Goal: Task Accomplishment & Management: Manage account settings

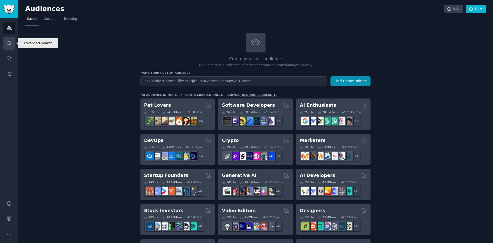
click at [9, 47] on link "Search" at bounding box center [9, 43] width 13 height 13
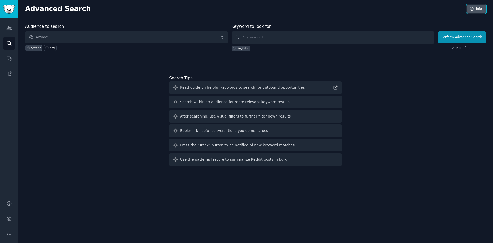
click at [473, 7] on icon at bounding box center [471, 8] width 3 height 3
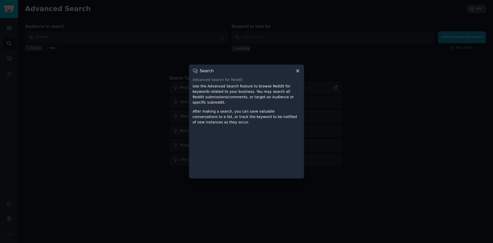
click at [295, 73] on div "Search" at bounding box center [247, 70] width 108 height 5
click at [298, 73] on icon at bounding box center [297, 70] width 5 height 5
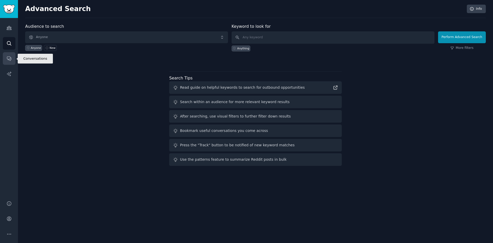
click at [11, 57] on icon "Sidebar" at bounding box center [8, 58] width 5 height 5
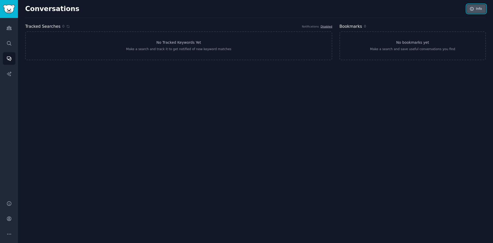
click at [477, 12] on link "Info" at bounding box center [476, 9] width 19 height 9
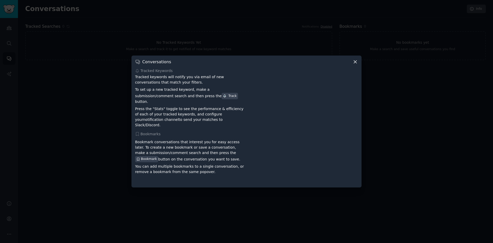
click at [355, 64] on icon at bounding box center [355, 61] width 5 height 5
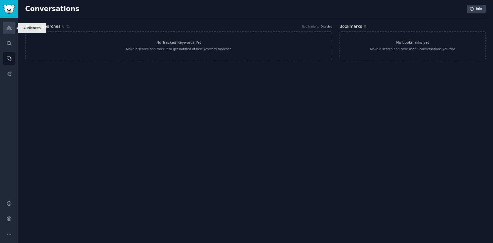
click at [10, 29] on icon "Sidebar" at bounding box center [8, 27] width 5 height 5
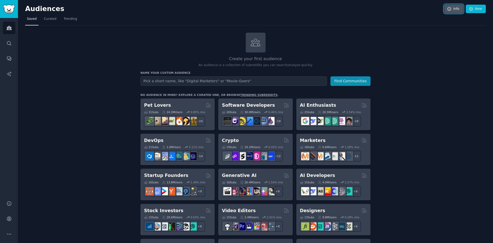
click at [455, 10] on link "Info" at bounding box center [453, 9] width 19 height 9
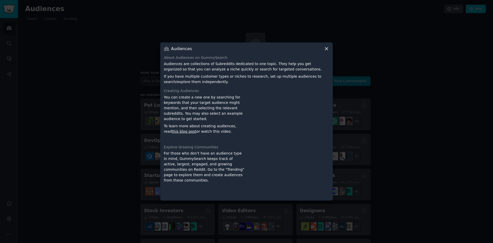
click at [327, 53] on div "Audiences About Audiences on GummySearch Audiences are collections of Subreddit…" at bounding box center [246, 121] width 173 height 158
click at [325, 49] on icon at bounding box center [326, 48] width 5 height 5
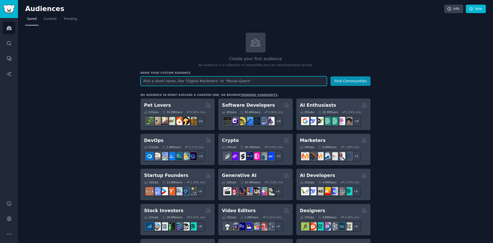
click at [226, 81] on input "text" at bounding box center [233, 81] width 186 height 10
type input "hubspot"
click at [331, 76] on button "Find Communities" at bounding box center [351, 81] width 40 height 10
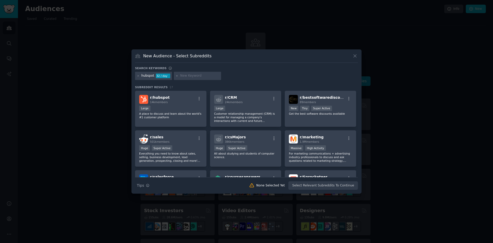
click at [183, 108] on div "Large" at bounding box center [170, 109] width 63 height 6
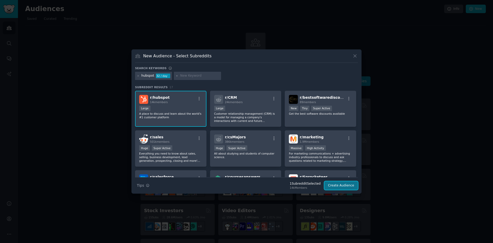
click at [338, 186] on button "Create Audience" at bounding box center [341, 185] width 34 height 9
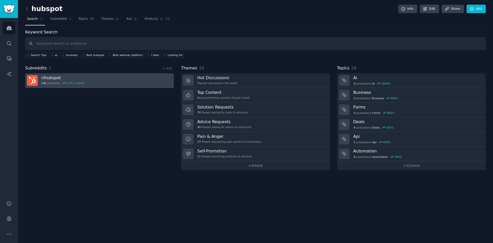
click at [100, 86] on link "r/ hubspot 14k members 4.1 % / month" at bounding box center [99, 80] width 149 height 15
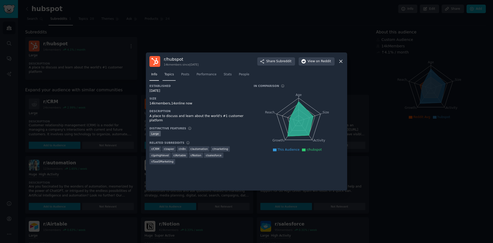
click at [165, 76] on span "Topics" at bounding box center [169, 74] width 10 height 5
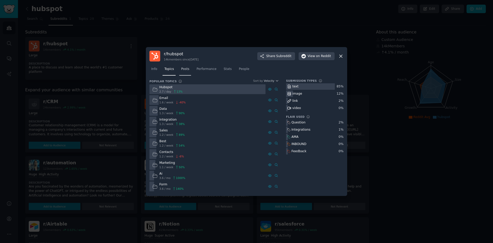
click at [182, 68] on span "Posts" at bounding box center [185, 69] width 8 height 5
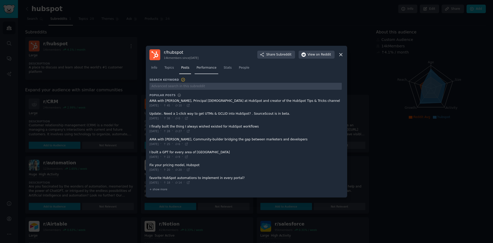
click at [202, 71] on link "Performance" at bounding box center [207, 69] width 24 height 11
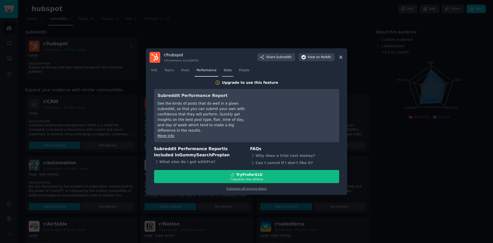
click at [229, 72] on link "Stats" at bounding box center [228, 71] width 12 height 11
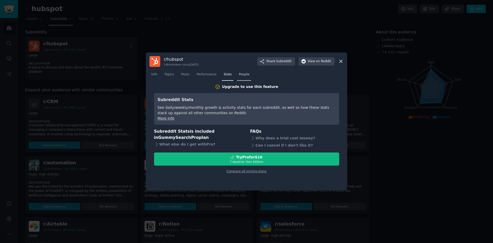
click at [245, 78] on link "People" at bounding box center [244, 75] width 14 height 11
click at [155, 77] on link "Info" at bounding box center [154, 75] width 10 height 11
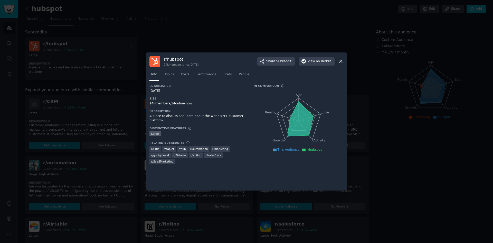
click at [342, 59] on icon at bounding box center [340, 61] width 5 height 5
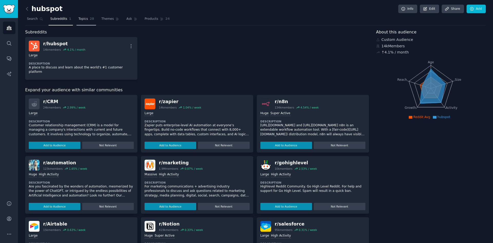
click at [81, 16] on link "Topics 28" at bounding box center [86, 20] width 19 height 11
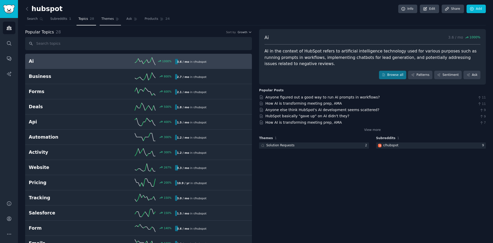
click at [101, 17] on span "Themes" at bounding box center [107, 19] width 13 height 5
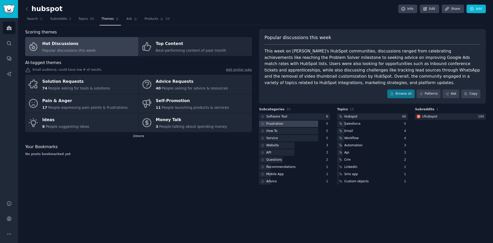
click at [279, 121] on div "Frustration" at bounding box center [274, 123] width 17 height 5
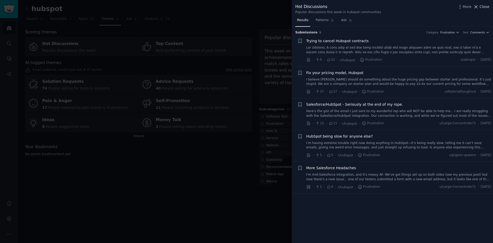
click at [483, 8] on span "Close" at bounding box center [485, 6] width 10 height 5
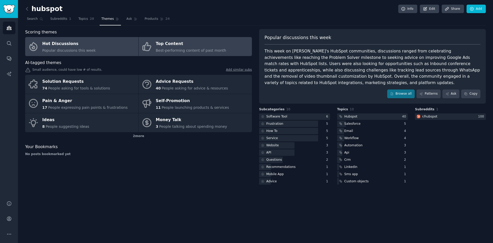
click at [162, 48] on div "Best-performing content of past month" at bounding box center [191, 50] width 70 height 5
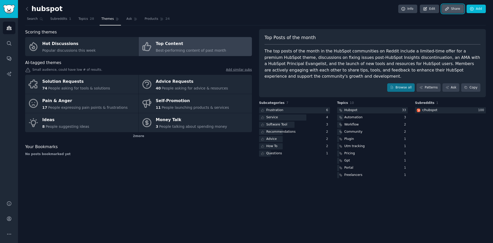
click at [449, 9] on icon at bounding box center [447, 9] width 5 height 5
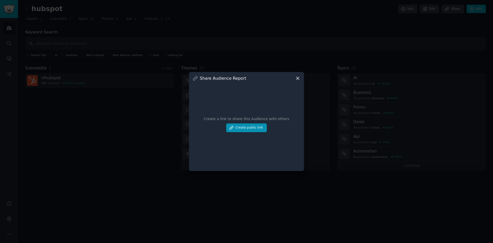
click at [302, 76] on div "Share Audience Report Create a link to share this Audience with others Create p…" at bounding box center [246, 121] width 115 height 99
click at [296, 78] on icon at bounding box center [297, 78] width 5 height 5
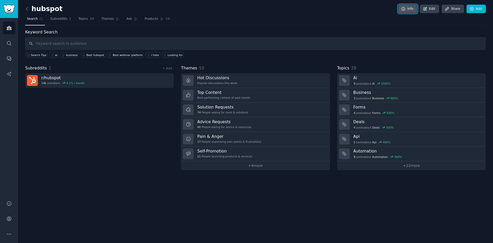
click at [408, 11] on link "Info" at bounding box center [407, 9] width 19 height 9
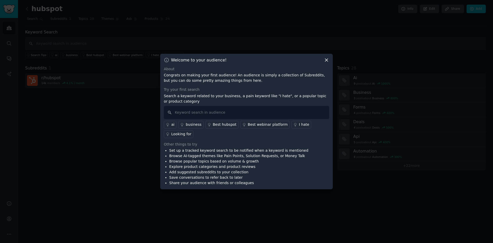
click at [325, 60] on icon at bounding box center [326, 59] width 5 height 5
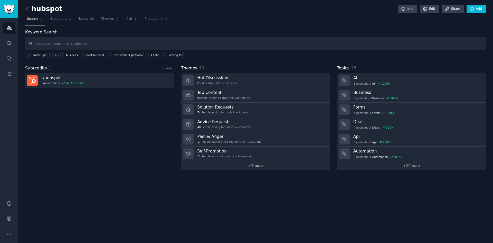
click at [253, 164] on link "+ 4 more" at bounding box center [255, 165] width 149 height 9
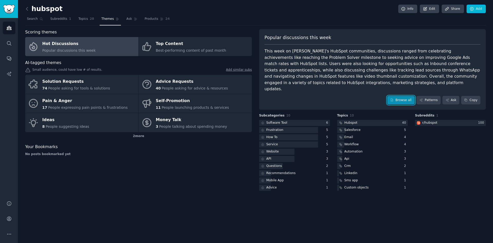
click at [401, 96] on link "Browse all" at bounding box center [400, 100] width 27 height 9
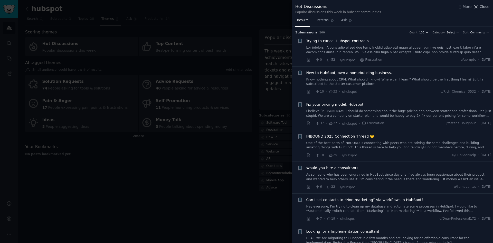
click at [482, 5] on span "Close" at bounding box center [485, 6] width 10 height 5
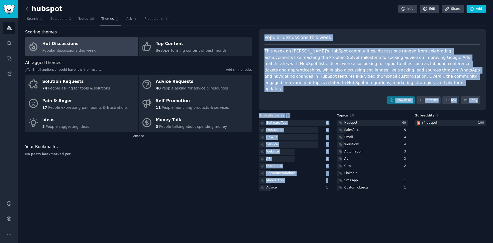
drag, startPoint x: 250, startPoint y: 180, endPoint x: 311, endPoint y: 211, distance: 68.3
click at [311, 211] on div "hubspot Info Edit Share Add Search Subreddits 1 Topics 28 Themes Ask Products 2…" at bounding box center [255, 121] width 475 height 243
click at [310, 210] on div "hubspot Info Edit Share Add Search Subreddits 1 Topics 28 Themes Ask Products 2…" at bounding box center [255, 121] width 475 height 243
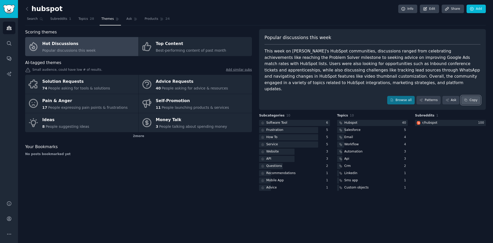
click at [475, 96] on button "Copy" at bounding box center [470, 100] width 19 height 9
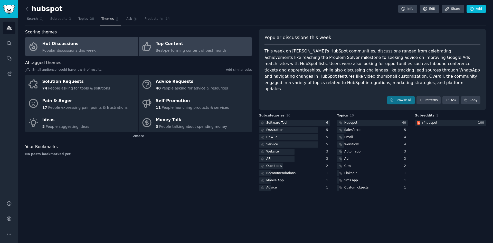
click at [187, 45] on div "Top Content" at bounding box center [191, 44] width 70 height 8
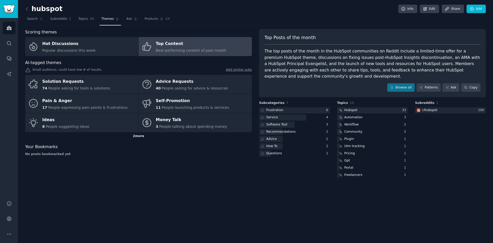
click at [136, 135] on div "2 more" at bounding box center [138, 136] width 227 height 8
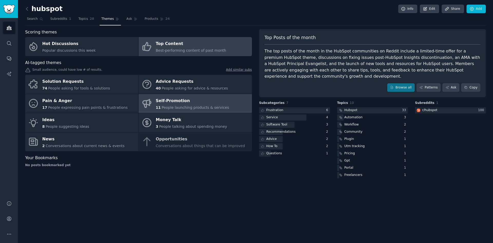
click at [171, 101] on div "Self-Promotion" at bounding box center [192, 101] width 73 height 8
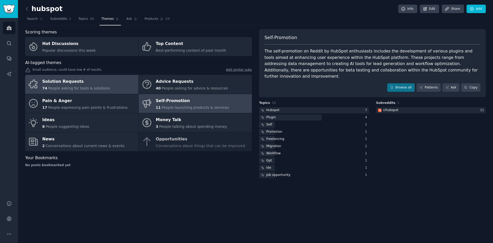
click at [93, 86] on span "People asking for tools & solutions" at bounding box center [79, 88] width 62 height 4
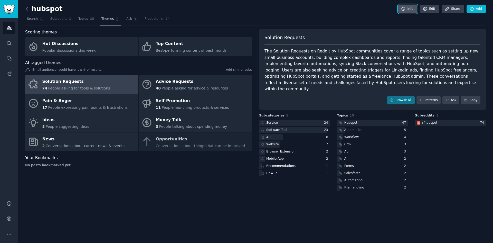
click at [403, 8] on link "Info" at bounding box center [407, 9] width 19 height 9
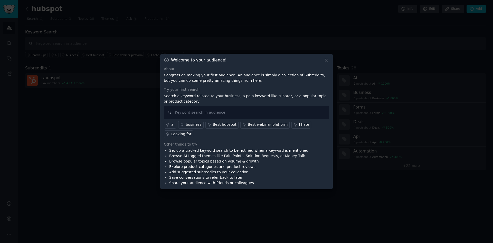
click at [328, 58] on icon at bounding box center [326, 59] width 5 height 5
click at [323, 60] on div "Welcome to your audience!" at bounding box center [246, 59] width 165 height 5
click at [327, 59] on icon at bounding box center [326, 59] width 5 height 5
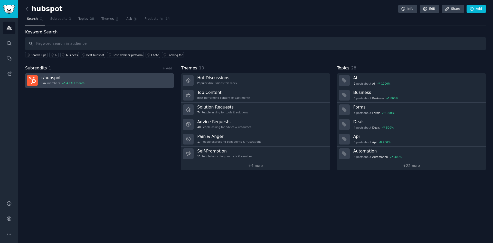
click at [43, 84] on span "14k" at bounding box center [43, 83] width 5 height 4
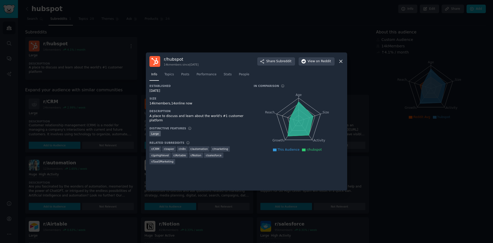
click at [338, 60] on icon at bounding box center [340, 61] width 5 height 5
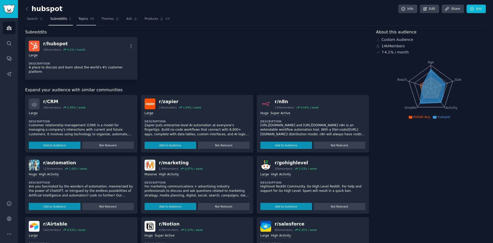
click at [80, 21] on span "Topics" at bounding box center [83, 19] width 10 height 5
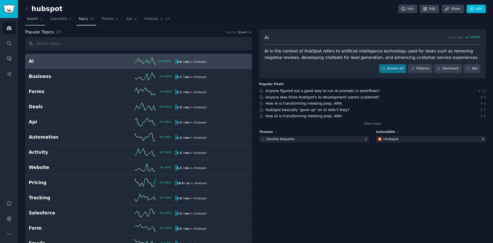
click at [35, 22] on link "Search" at bounding box center [35, 20] width 20 height 11
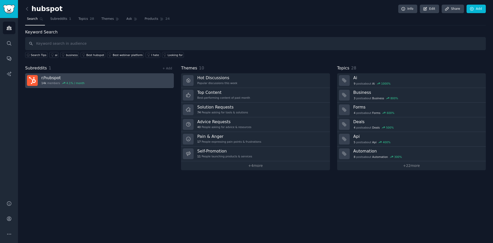
click at [85, 79] on link "r/ hubspot 14k members 4.1 % / month" at bounding box center [99, 80] width 149 height 15
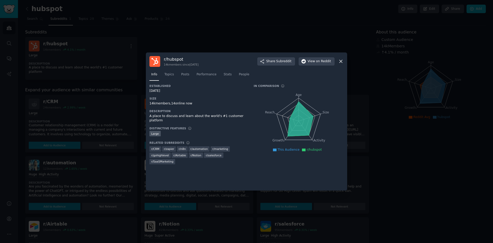
click at [338, 59] on div "r/ hubspot 14k members since 09/30/2011 Share Subreddit View on Reddit" at bounding box center [246, 61] width 194 height 11
click at [341, 62] on icon at bounding box center [340, 61] width 5 height 5
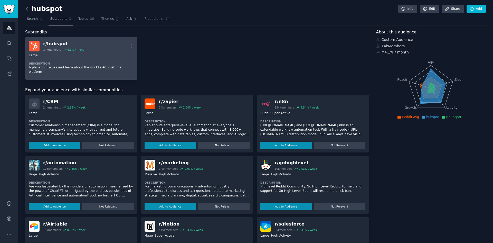
click at [41, 55] on div "Large" at bounding box center [81, 55] width 105 height 5
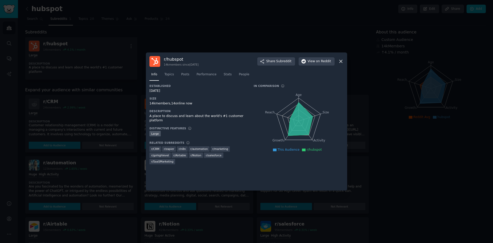
click at [342, 60] on icon at bounding box center [341, 61] width 3 height 3
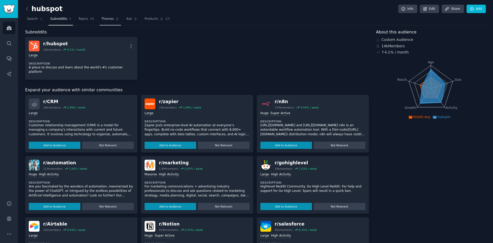
click at [101, 20] on span "Themes" at bounding box center [107, 19] width 13 height 5
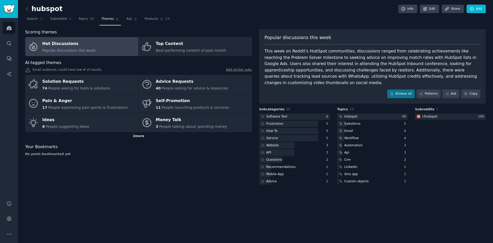
click at [143, 135] on div "2 more" at bounding box center [138, 136] width 227 height 8
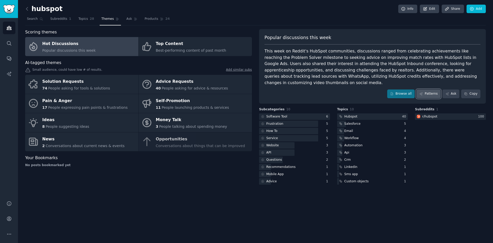
click at [428, 89] on link "Patterns" at bounding box center [429, 93] width 24 height 9
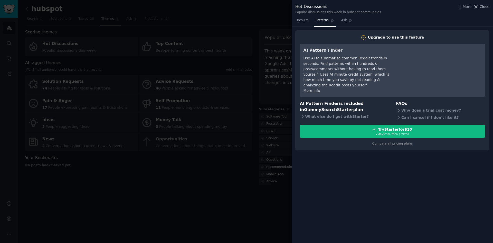
click at [483, 8] on span "Close" at bounding box center [485, 6] width 10 height 5
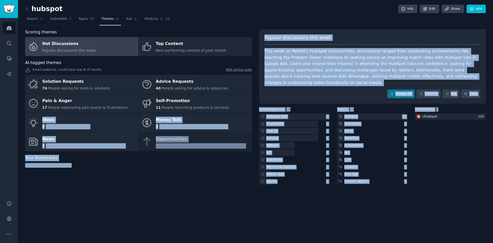
drag, startPoint x: 254, startPoint y: 109, endPoint x: 412, endPoint y: 183, distance: 174.7
click at [412, 183] on div "hubspot Info Edit Share Add Search Subreddits 1 Topics 28 Themes Ask Products 2…" at bounding box center [255, 121] width 475 height 243
drag, startPoint x: 321, startPoint y: 201, endPoint x: 334, endPoint y: 195, distance: 14.3
click at [321, 201] on div "hubspot Info Edit Share Add Search Subreddits 1 Topics 28 Themes Ask Products 2…" at bounding box center [255, 121] width 475 height 243
click at [236, 164] on div "No posts bookmarked yet" at bounding box center [138, 165] width 227 height 5
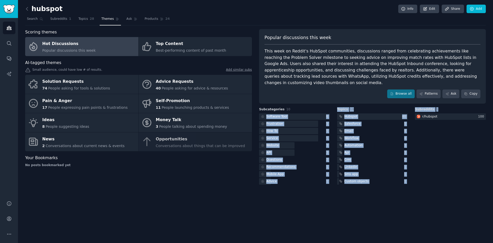
drag, startPoint x: 258, startPoint y: 111, endPoint x: 421, endPoint y: 178, distance: 176.7
click at [421, 178] on div "Scoring themes Hot Discussions Popular discussions this week Top Content Best-p…" at bounding box center [255, 107] width 461 height 156
click at [319, 190] on div "hubspot Info Edit Share Add Search Subreddits 1 Topics 28 Themes Ask Products 2…" at bounding box center [255, 121] width 475 height 243
click at [270, 188] on div "hubspot Info Edit Share Add Search Subreddits 1 Topics 28 Themes Ask Products 2…" at bounding box center [255, 121] width 475 height 243
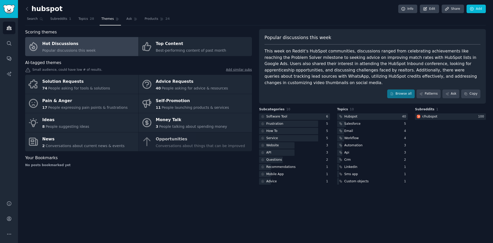
click at [236, 161] on div "Your Bookmarks No posts bookmarked yet" at bounding box center [138, 161] width 227 height 13
click at [300, 192] on div "hubspot Info Edit Share Add Search Subreddits 1 Topics 28 Themes Ask Products 2…" at bounding box center [255, 121] width 475 height 243
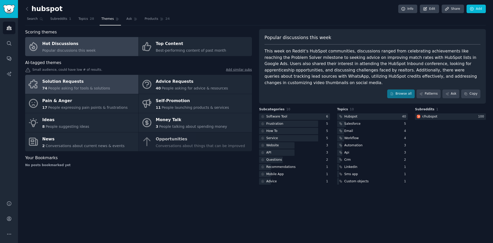
click at [105, 82] on link "Solution Requests 74 People asking for tools & solutions" at bounding box center [81, 84] width 113 height 19
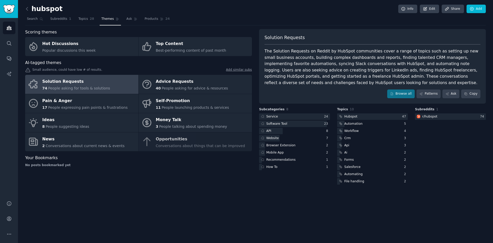
click at [51, 63] on span "AI-tagged themes" at bounding box center [43, 63] width 36 height 6
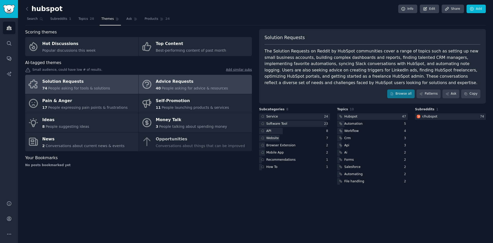
click at [174, 81] on div "Advice Requests" at bounding box center [192, 82] width 72 height 8
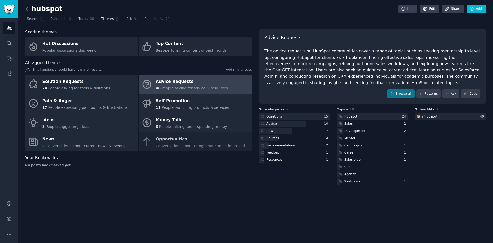
click at [79, 16] on link "Topics 28" at bounding box center [86, 20] width 19 height 11
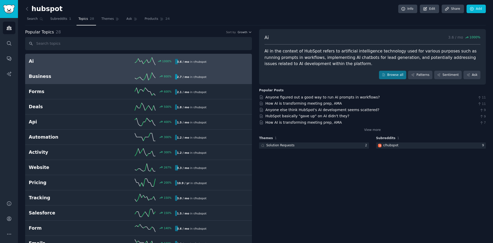
click at [83, 77] on h2 "Business" at bounding box center [65, 76] width 73 height 6
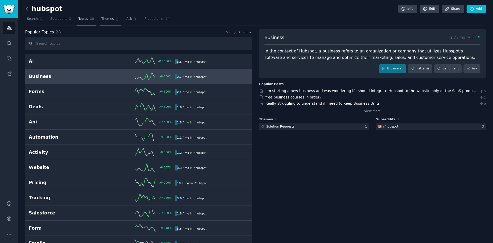
click at [101, 20] on span "Themes" at bounding box center [107, 19] width 13 height 5
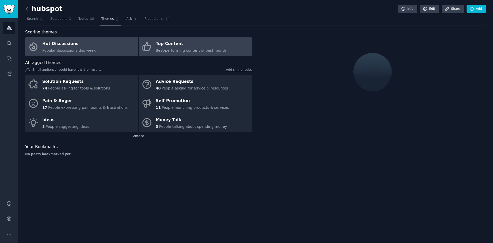
click at [171, 51] on span "Best-performing content of past month" at bounding box center [191, 50] width 70 height 4
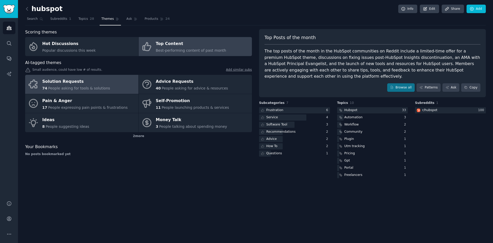
click at [107, 82] on link "Solution Requests 74 People asking for tools & solutions" at bounding box center [81, 84] width 113 height 19
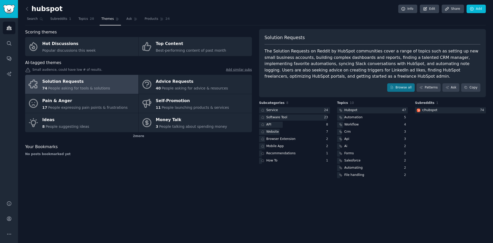
click at [167, 166] on div "Scoring themes Hot Discussions Popular discussions this week Top Content Best-p…" at bounding box center [138, 104] width 227 height 150
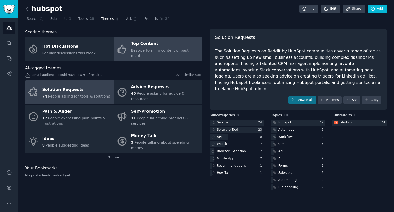
click at [144, 52] on span "Best-performing content of past month" at bounding box center [160, 53] width 58 height 10
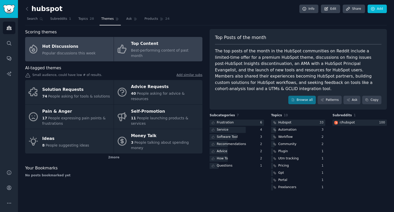
click at [66, 45] on div "Hot Discussions" at bounding box center [68, 46] width 53 height 8
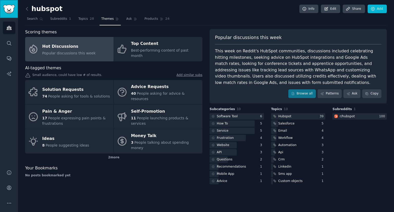
click at [8, 10] on img "Sidebar" at bounding box center [9, 9] width 12 height 9
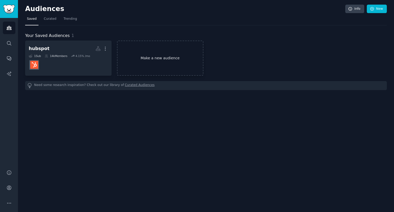
click at [155, 55] on link "Make a new audience" at bounding box center [160, 58] width 87 height 35
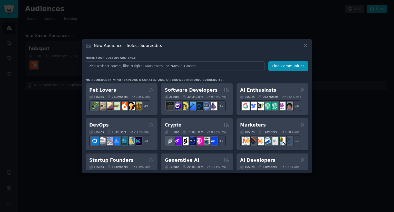
type input "y"
type input "dynamics365"
click at [284, 69] on button "Find Communities" at bounding box center [289, 66] width 40 height 10
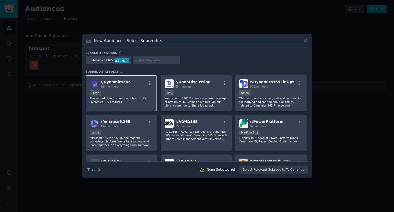
click at [145, 103] on p "The subreddit for discussion of Microsoft's Dynamics 365 products" at bounding box center [121, 100] width 63 height 7
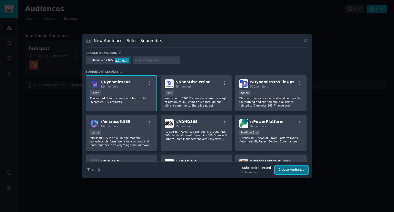
click at [295, 169] on button "Create Audience" at bounding box center [292, 170] width 34 height 9
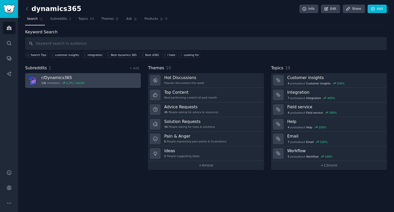
click at [97, 79] on link "r/ Dynamics365 12k members 2.3 % / month" at bounding box center [83, 80] width 116 height 15
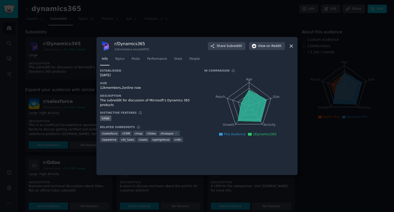
click at [295, 43] on div "r/ Dynamics365 12k members since 07/07/2016 Share Subreddit View on Reddit Info…" at bounding box center [197, 106] width 201 height 138
click at [290, 45] on icon at bounding box center [291, 45] width 5 height 5
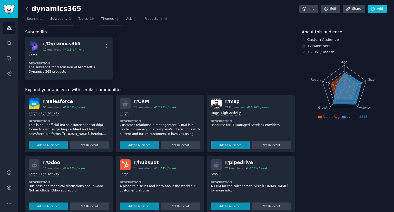
click at [105, 20] on span "Themes" at bounding box center [107, 19] width 13 height 5
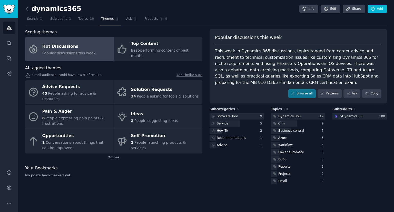
click at [116, 154] on div "2 more" at bounding box center [113, 158] width 177 height 8
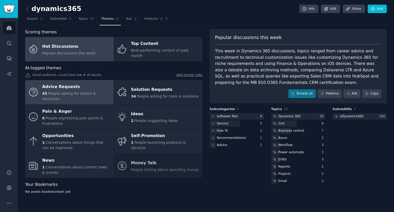
click at [78, 91] on span "People asking for advice & resources" at bounding box center [69, 96] width 54 height 10
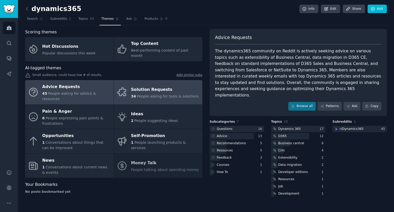
click at [152, 86] on div "Solution Requests" at bounding box center [165, 90] width 68 height 8
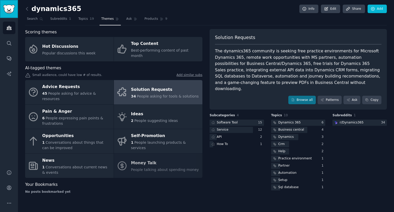
click at [11, 11] on img "Sidebar" at bounding box center [9, 9] width 12 height 9
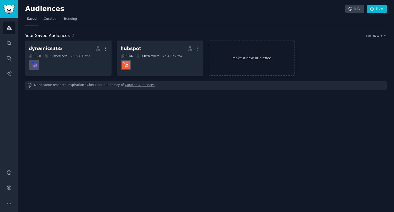
click at [249, 65] on link "Make a new audience" at bounding box center [252, 58] width 87 height 35
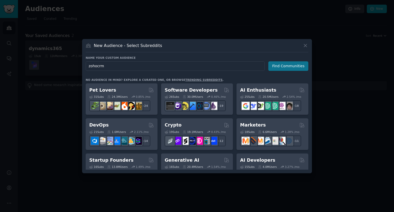
type input "zohocrm"
click at [297, 67] on button "Find Communities" at bounding box center [289, 66] width 40 height 10
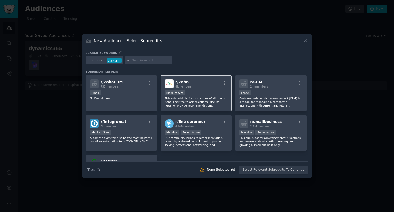
click at [207, 81] on div "r/ Zoho 8k members" at bounding box center [196, 83] width 63 height 9
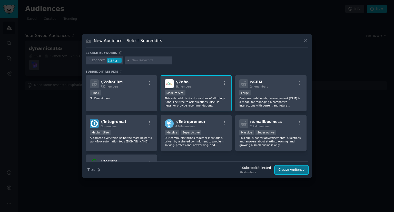
click at [302, 168] on button "Create Audience" at bounding box center [292, 170] width 34 height 9
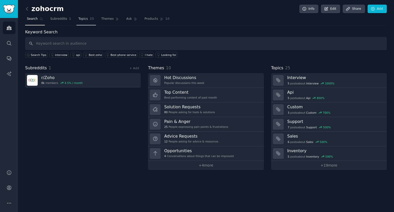
click at [78, 20] on span "Topics" at bounding box center [83, 19] width 10 height 5
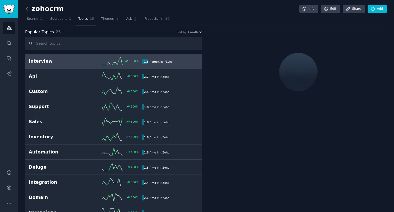
click at [102, 20] on span "Themes" at bounding box center [107, 19] width 13 height 5
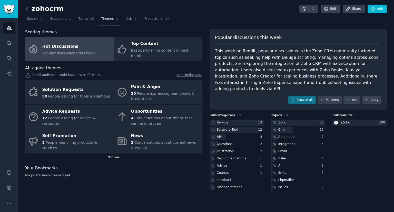
click at [116, 154] on div "2 more" at bounding box center [113, 158] width 177 height 8
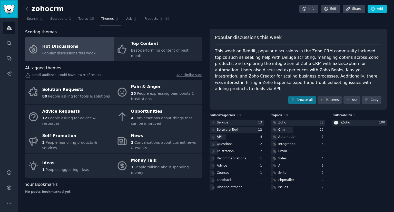
click at [11, 12] on img "Sidebar" at bounding box center [9, 9] width 12 height 9
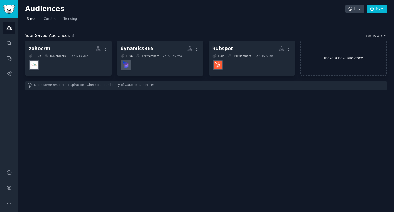
click at [354, 50] on link "Make a new audience" at bounding box center [344, 58] width 87 height 35
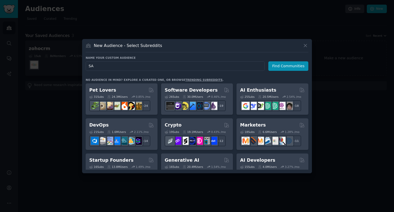
type input "SAP"
click button "Find Communities" at bounding box center [289, 66] width 40 height 10
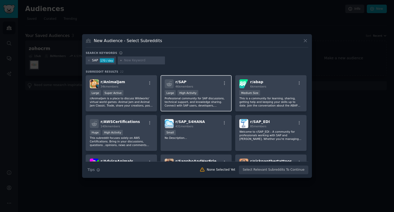
click at [201, 80] on div "r/ SAP 46k members" at bounding box center [196, 83] width 63 height 9
click at [209, 82] on div "r/ SAP 46k members" at bounding box center [196, 83] width 63 height 9
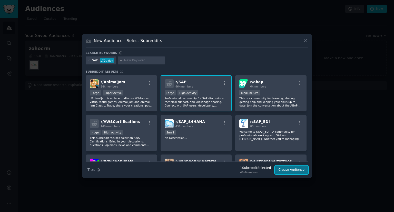
click at [292, 170] on button "Create Audience" at bounding box center [292, 170] width 34 height 9
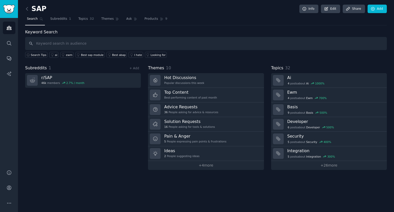
click at [58, 134] on div "Subreddits 1 + Add r/ SAP 46k members 2.7 % / month" at bounding box center [83, 117] width 116 height 105
click at [101, 20] on span "Themes" at bounding box center [107, 19] width 13 height 5
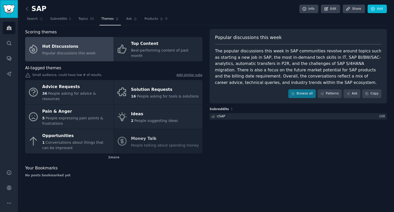
click at [4, 3] on link "Sidebar" at bounding box center [9, 9] width 18 height 18
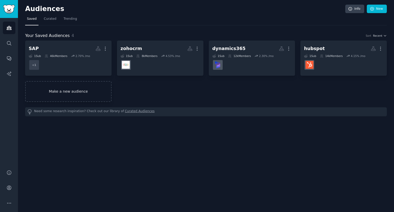
click at [89, 90] on link "Make a new audience" at bounding box center [68, 91] width 87 height 21
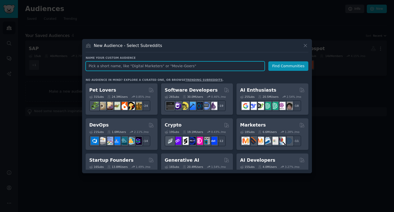
click at [153, 66] on input "text" at bounding box center [175, 66] width 179 height 10
type input "oracle"
click button "Find Communities" at bounding box center [289, 66] width 40 height 10
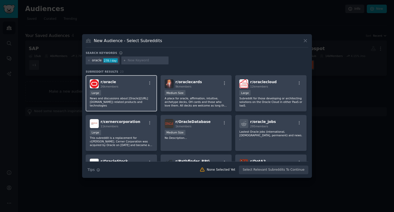
click at [132, 91] on div "Large" at bounding box center [121, 93] width 63 height 6
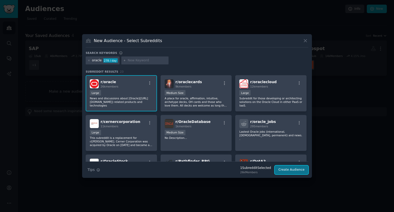
click at [297, 170] on button "Create Audience" at bounding box center [292, 170] width 34 height 9
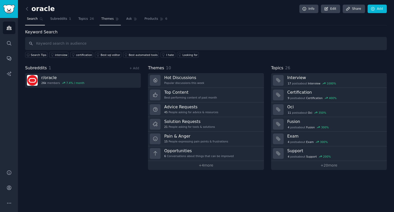
click at [104, 19] on span "Themes" at bounding box center [107, 19] width 13 height 5
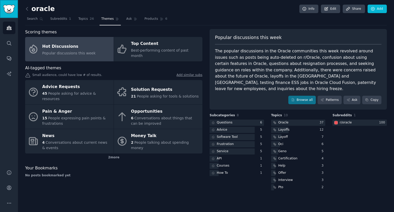
click at [7, 12] on img "Sidebar" at bounding box center [9, 9] width 12 height 9
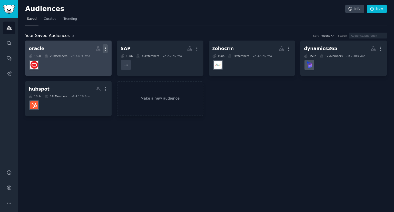
click at [104, 44] on button "More" at bounding box center [105, 48] width 5 height 9
click at [99, 59] on div "Delete" at bounding box center [88, 59] width 24 height 11
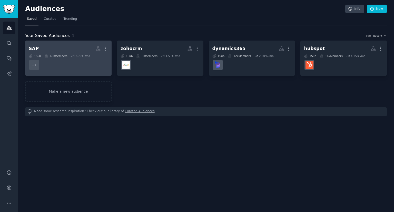
click at [108, 48] on link "SAP More 1 Sub 46k Members 2.70 % /mo + 1" at bounding box center [68, 58] width 87 height 35
click at [104, 46] on icon "button" at bounding box center [105, 48] width 5 height 5
click at [94, 57] on p "Delete" at bounding box center [92, 59] width 12 height 5
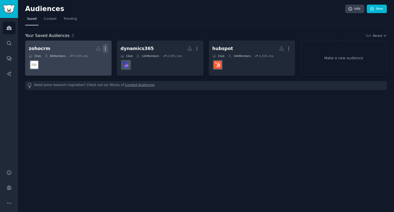
click at [104, 48] on icon "button" at bounding box center [105, 48] width 5 height 5
click at [89, 60] on p "Delete" at bounding box center [92, 59] width 12 height 5
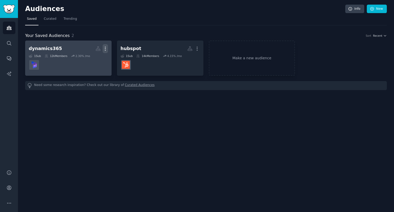
click at [106, 48] on icon "button" at bounding box center [105, 48] width 5 height 5
click at [95, 57] on p "Delete" at bounding box center [92, 59] width 12 height 5
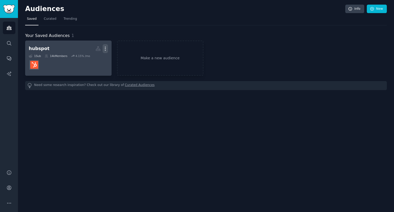
click at [105, 48] on icon "button" at bounding box center [105, 48] width 5 height 5
click at [91, 61] on p "Delete" at bounding box center [92, 59] width 12 height 5
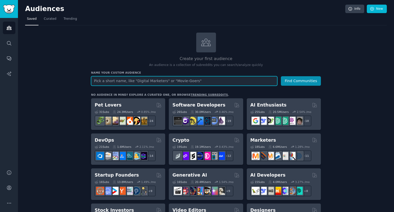
click at [130, 82] on input "text" at bounding box center [184, 81] width 186 height 10
type input "salesforce"
click at [281, 76] on button "Find Communities" at bounding box center [301, 81] width 40 height 10
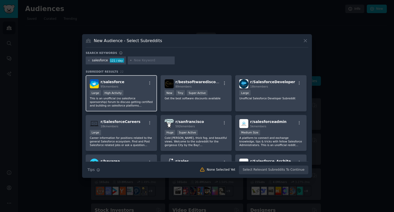
click at [135, 91] on div "Large High Activity" at bounding box center [121, 93] width 63 height 6
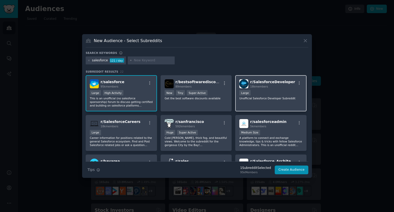
click at [293, 91] on div "Large" at bounding box center [271, 93] width 63 height 6
click at [131, 96] on div "Large High Activity" at bounding box center [121, 93] width 63 height 6
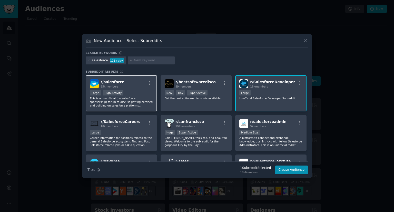
click at [150, 80] on div "r/ salesforce 95k members" at bounding box center [121, 83] width 63 height 9
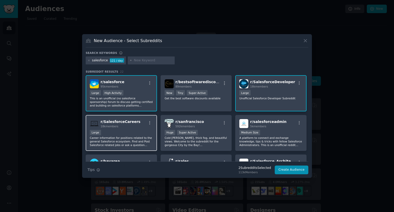
click at [133, 131] on div "Large" at bounding box center [121, 133] width 63 height 6
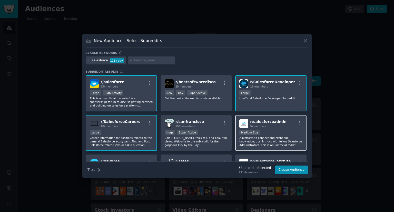
click at [275, 132] on div "Medium Size" at bounding box center [271, 133] width 63 height 6
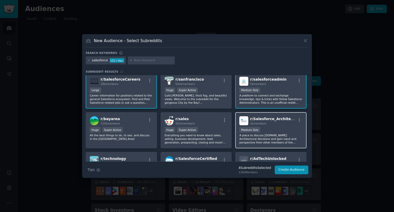
scroll to position [51, 0]
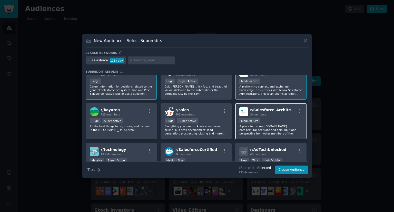
click at [261, 117] on div "r/ Salesforce_Architects 3k members 1000 - 10,000 members Medium Size A place t…" at bounding box center [271, 121] width 71 height 36
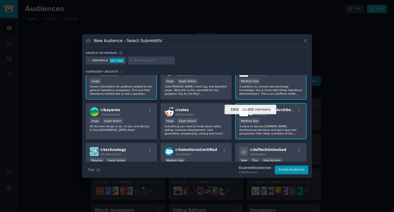
scroll to position [77, 0]
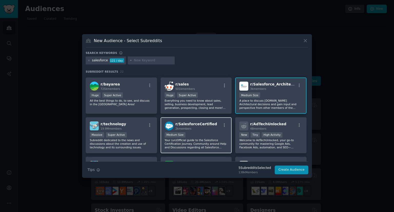
click at [205, 130] on div "r/ SalesforceCertified 2k members Medium Size Your (un)Official guide to the Sa…" at bounding box center [196, 135] width 71 height 36
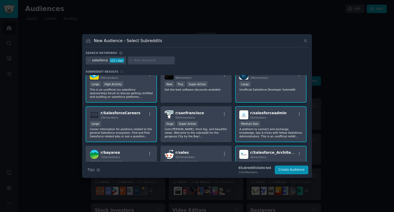
scroll to position [0, 0]
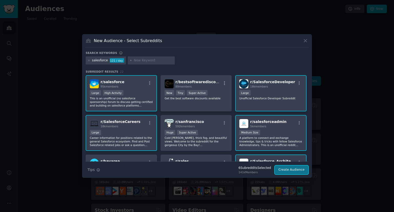
click at [294, 169] on button "Create Audience" at bounding box center [292, 170] width 34 height 9
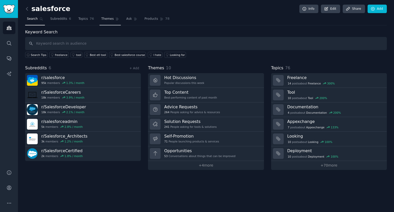
click at [100, 22] on link "Themes" at bounding box center [111, 20] width 22 height 11
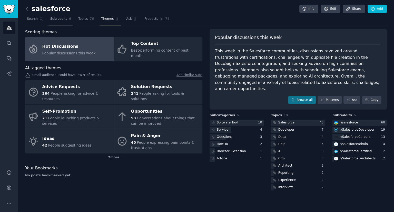
click at [55, 22] on link "Subreddits 6" at bounding box center [61, 20] width 24 height 11
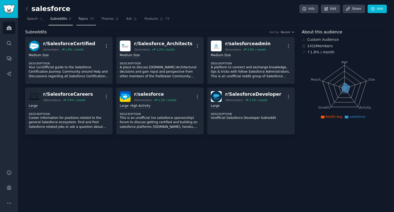
click at [78, 22] on link "Topics 76" at bounding box center [86, 20] width 19 height 11
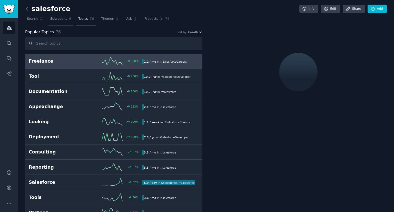
click at [58, 18] on span "Subreddits" at bounding box center [58, 19] width 17 height 5
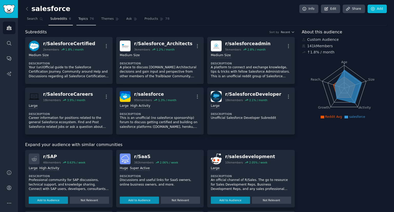
click at [78, 22] on link "Topics 76" at bounding box center [86, 20] width 19 height 11
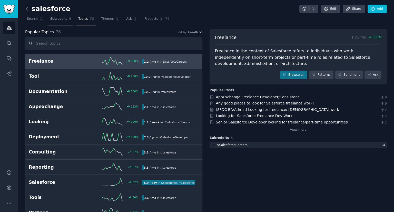
click at [62, 19] on span "Subreddits" at bounding box center [58, 19] width 17 height 5
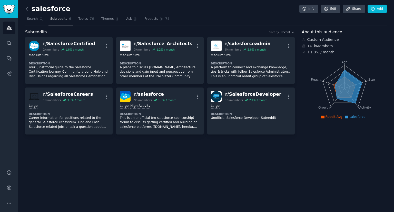
click at [92, 21] on nav "Search Subreddits 6 Topics 76 Themes Ask Products 78" at bounding box center [206, 20] width 362 height 11
click at [101, 20] on span "Themes" at bounding box center [107, 19] width 13 height 5
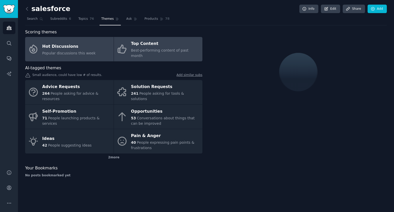
click at [156, 52] on span "Best-performing content of past month" at bounding box center [160, 53] width 58 height 10
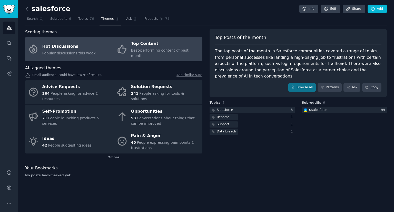
click at [71, 51] on span "Popular discussions this week" at bounding box center [68, 53] width 53 height 4
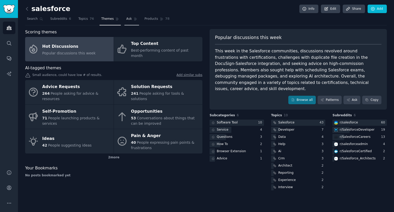
click at [125, 20] on link "Ask" at bounding box center [132, 20] width 15 height 11
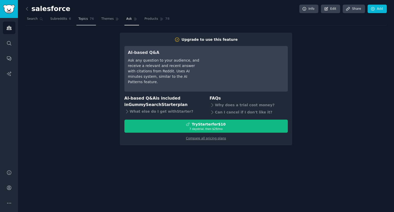
click at [81, 18] on span "Topics" at bounding box center [83, 19] width 10 height 5
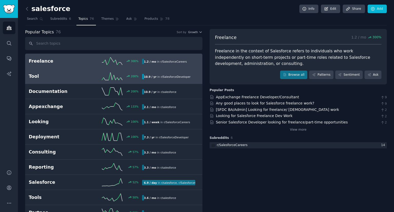
click at [64, 77] on h2 "Tool" at bounding box center [57, 76] width 57 height 6
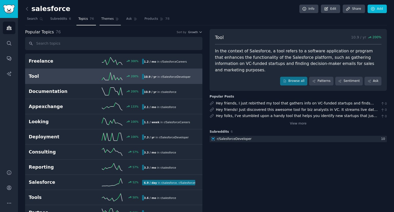
click at [109, 17] on link "Themes" at bounding box center [111, 20] width 22 height 11
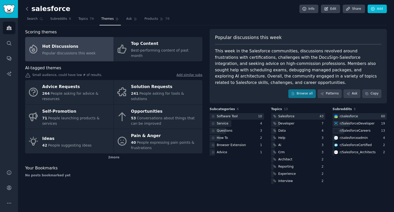
click at [26, 11] on icon at bounding box center [26, 8] width 5 height 5
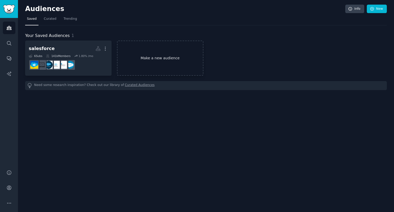
click at [172, 62] on link "Make a new audience" at bounding box center [160, 58] width 87 height 35
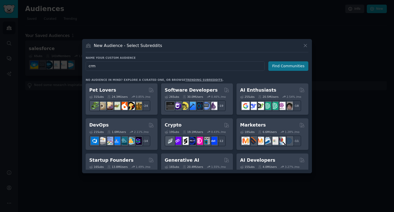
type input "crm"
click at [276, 67] on button "Find Communities" at bounding box center [289, 66] width 40 height 10
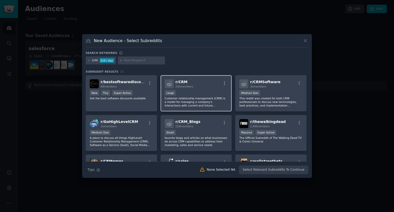
click at [197, 87] on div "r/ CRM 24k members" at bounding box center [196, 83] width 63 height 9
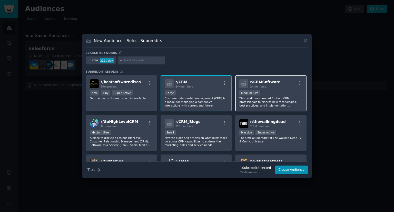
click at [265, 88] on div "r/ CRMSoftware 2k members Medium Size This reddit was created for both CRM prof…" at bounding box center [271, 93] width 71 height 36
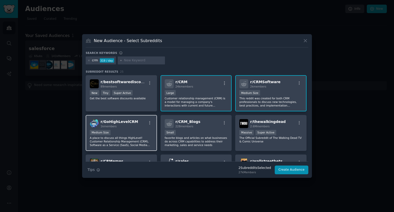
scroll to position [26, 0]
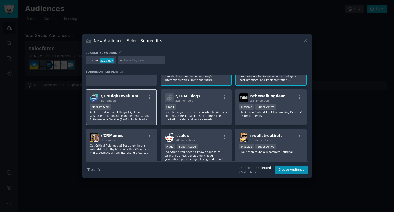
click at [140, 113] on p "A place to discuss all things HighLevel! Customer Relationship Management (CRM)…" at bounding box center [121, 115] width 63 height 11
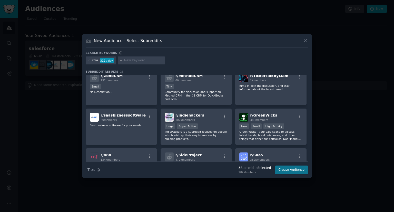
scroll to position [128, 0]
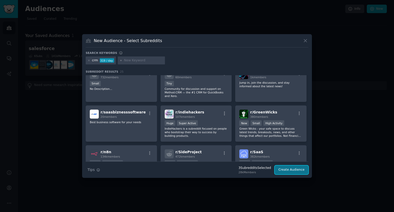
click at [288, 171] on button "Create Audience" at bounding box center [292, 170] width 34 height 9
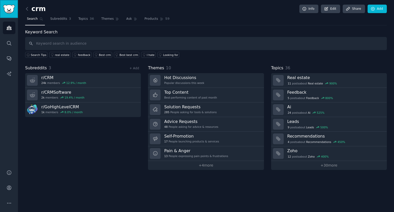
click at [10, 4] on link "Sidebar" at bounding box center [9, 9] width 18 height 18
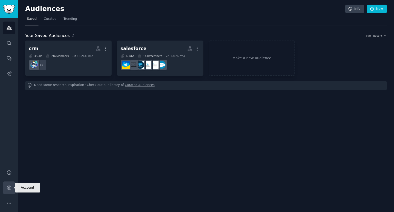
click at [8, 190] on icon "Sidebar" at bounding box center [8, 187] width 5 height 5
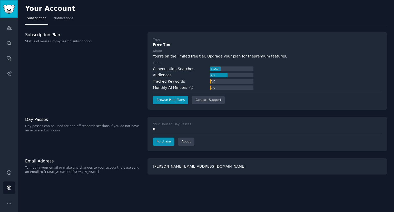
click at [7, 7] on img "Sidebar" at bounding box center [9, 9] width 12 height 9
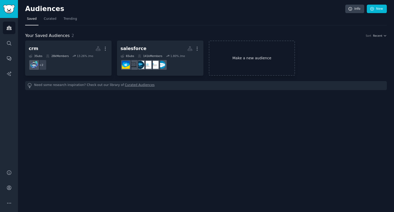
click at [235, 65] on link "Make a new audience" at bounding box center [252, 58] width 87 height 35
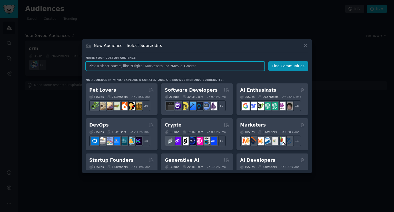
click at [100, 68] on input "text" at bounding box center [175, 66] width 179 height 10
type input "customer"
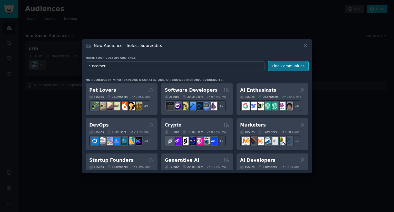
click at [295, 61] on button "Find Communities" at bounding box center [289, 66] width 40 height 10
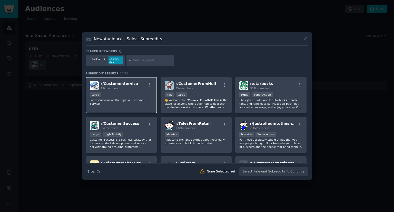
click at [128, 94] on div "Large" at bounding box center [121, 95] width 63 height 6
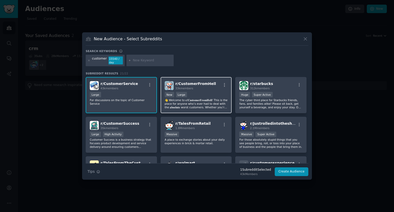
click at [213, 87] on div "r/ CustomerFromHell 33k members" at bounding box center [196, 85] width 63 height 9
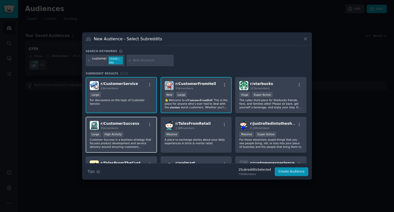
click at [141, 130] on div "r/ CustomerSuccess 35k members Large High Activity Customer Success is a busine…" at bounding box center [121, 135] width 71 height 36
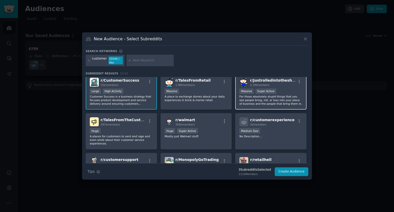
scroll to position [51, 0]
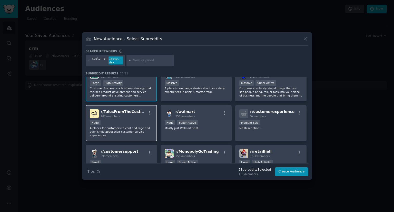
click at [140, 120] on div "Huge" at bounding box center [121, 123] width 63 height 6
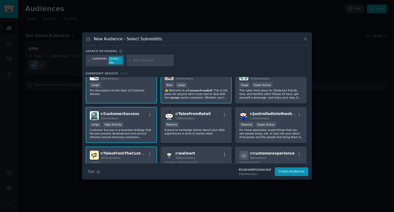
scroll to position [0, 0]
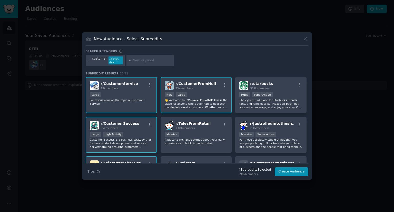
click at [152, 60] on input "text" at bounding box center [152, 60] width 39 height 5
click at [210, 66] on div "customer 15540 / day" at bounding box center [197, 62] width 223 height 14
click at [300, 169] on button "Create Audience" at bounding box center [292, 171] width 34 height 9
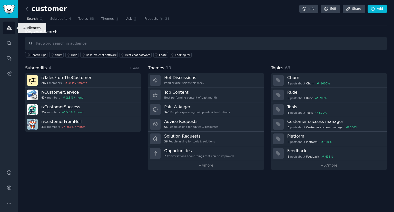
click at [11, 25] on icon "Sidebar" at bounding box center [8, 27] width 5 height 5
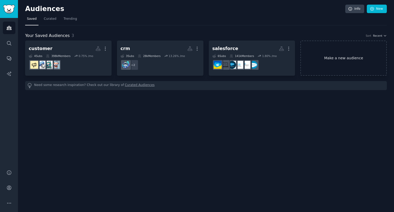
click at [345, 57] on link "Make a new audience" at bounding box center [344, 58] width 87 height 35
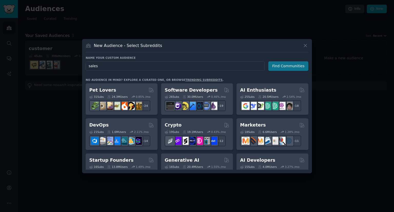
type input "sales"
click at [291, 64] on button "Find Communities" at bounding box center [289, 66] width 40 height 10
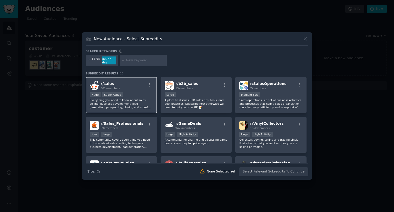
click at [143, 86] on div "r/ sales 501k members" at bounding box center [121, 85] width 63 height 9
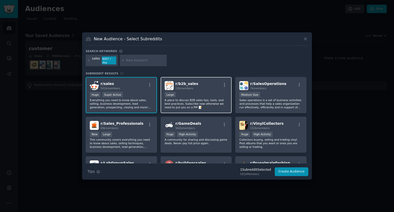
click at [207, 87] on div "r/ b2b_sales 13k members" at bounding box center [196, 85] width 63 height 9
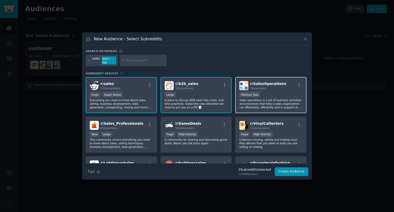
click at [283, 89] on div "r/ SalesOperations 7k members Medium Size Sales operations is a set of business…" at bounding box center [271, 95] width 71 height 36
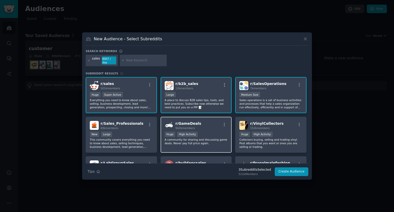
scroll to position [26, 0]
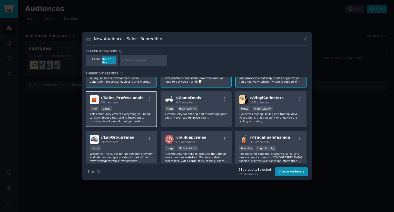
click at [138, 101] on div "r/ Sales_Professionals 69k members" at bounding box center [121, 99] width 63 height 9
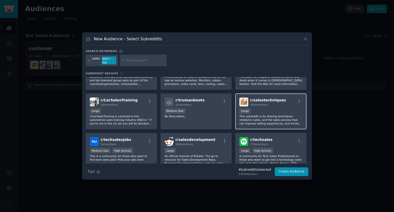
scroll to position [128, 0]
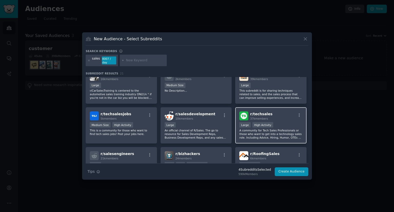
click at [282, 115] on div "r/ techsales 37k members" at bounding box center [271, 115] width 63 height 9
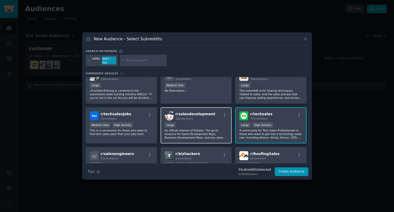
click at [205, 119] on div "r/ salesdevelopment 10k members 10,000 - 100,000 members Large An official chan…" at bounding box center [196, 125] width 71 height 36
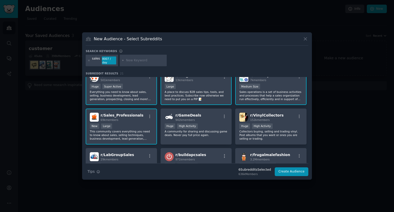
scroll to position [0, 0]
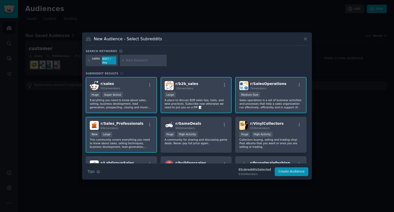
click at [134, 61] on input "text" at bounding box center [145, 60] width 39 height 5
type input "marketing"
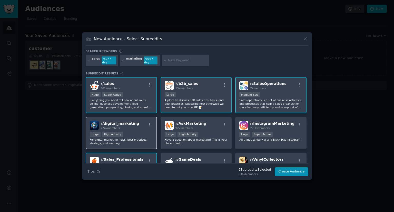
click at [135, 128] on div "r/ digital_marketing 274k members Huge High Activity For digital marketing news…" at bounding box center [121, 133] width 71 height 33
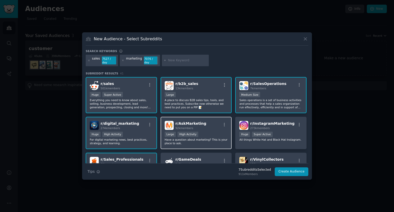
click at [214, 126] on div "r/ AskMarketing 92k members" at bounding box center [196, 125] width 63 height 9
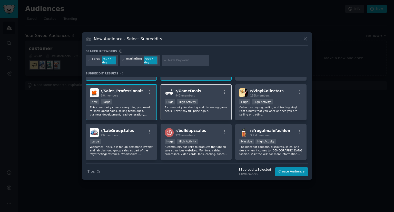
scroll to position [128, 0]
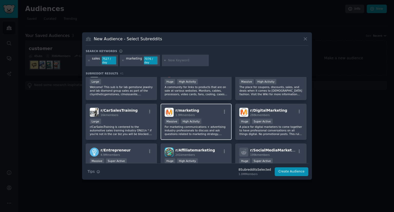
click at [219, 115] on div "r/ marketing 1.9M members Massive High Activity For marketing communications + …" at bounding box center [196, 122] width 71 height 36
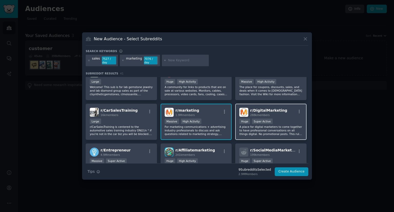
click at [291, 112] on div "r/ DigitalMarketing 288k members" at bounding box center [271, 112] width 63 height 9
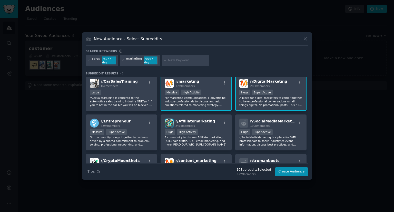
scroll to position [180, 0]
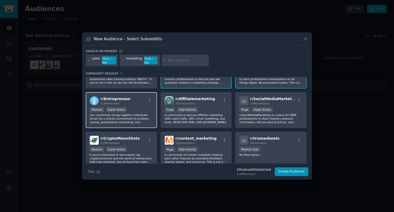
click at [145, 101] on div "r/ Entrepreneur 4.9M members" at bounding box center [121, 100] width 63 height 9
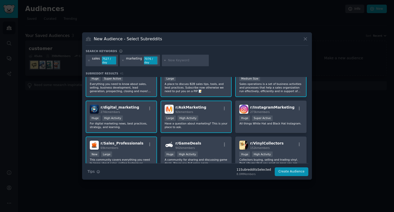
scroll to position [0, 0]
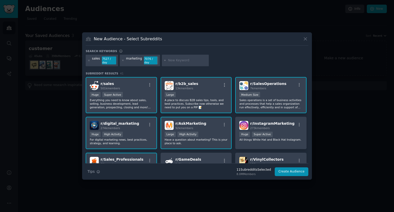
click at [182, 60] on input "text" at bounding box center [187, 60] width 39 height 5
type input "start up"
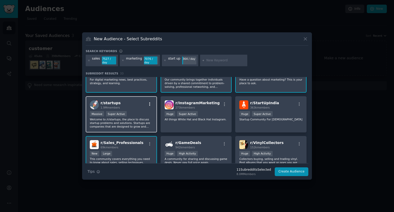
scroll to position [51, 0]
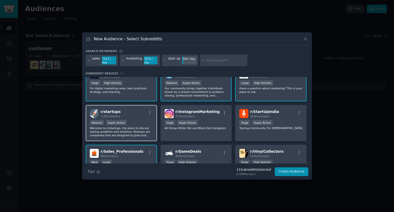
click at [141, 116] on div "r/ startups 1.9M members Massive Super Active Welcome to /r/startups, the place…" at bounding box center [121, 123] width 71 height 36
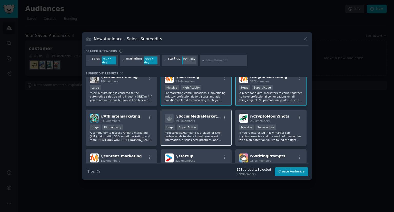
scroll to position [231, 0]
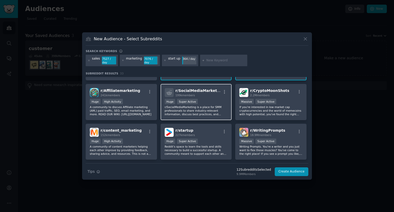
click at [214, 99] on div "Huge Super Active" at bounding box center [196, 102] width 63 height 6
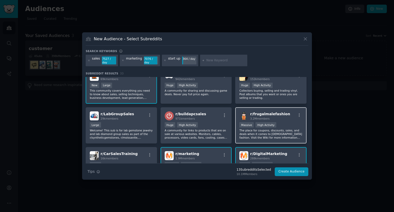
scroll to position [0, 0]
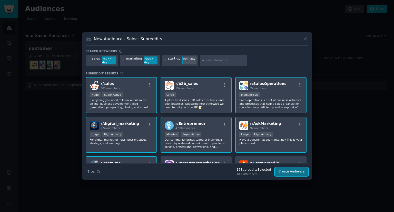
click at [290, 169] on button "Create Audience" at bounding box center [292, 171] width 34 height 9
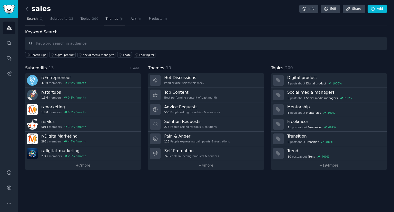
click at [108, 20] on span "Themes" at bounding box center [112, 19] width 13 height 5
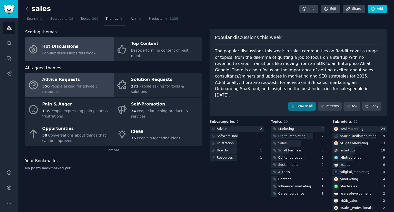
click at [86, 76] on div "Advice Requests" at bounding box center [76, 80] width 69 height 8
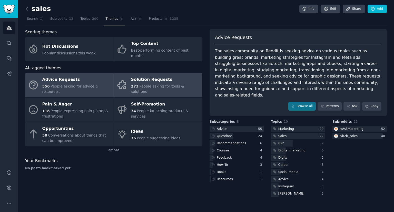
click at [153, 84] on span "People asking for tools & solutions" at bounding box center [157, 89] width 53 height 10
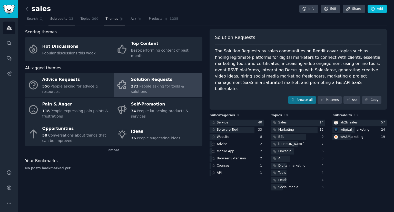
click at [53, 20] on span "Subreddits" at bounding box center [58, 19] width 17 height 5
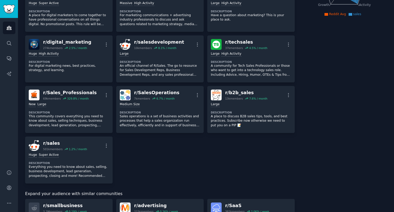
scroll to position [257, 0]
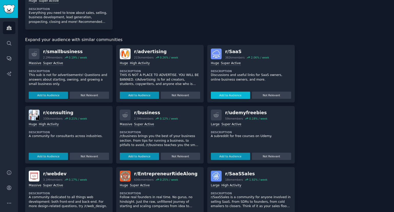
click at [233, 98] on button "Add to Audience" at bounding box center [230, 95] width 39 height 7
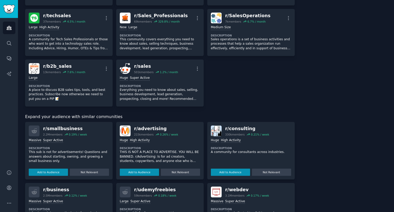
scroll to position [26, 0]
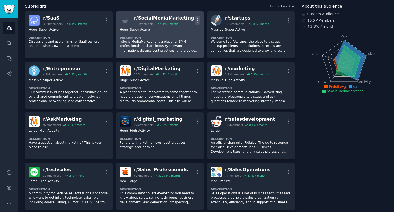
click at [195, 21] on icon "button" at bounding box center [197, 20] width 5 height 5
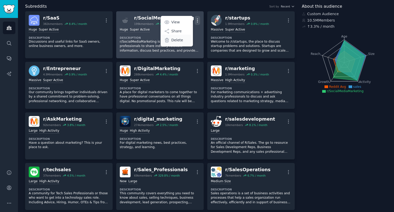
click at [166, 42] on icon at bounding box center [166, 39] width 5 height 5
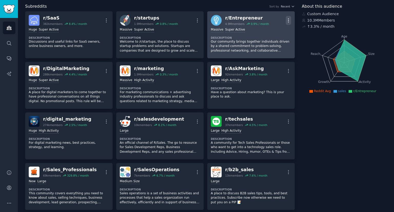
click at [288, 20] on icon "button" at bounding box center [288, 20] width 5 height 5
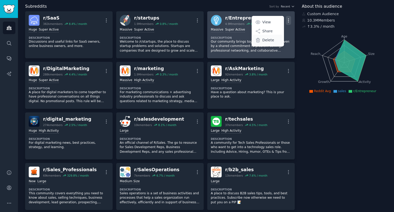
click at [273, 42] on div "Delete" at bounding box center [268, 40] width 31 height 11
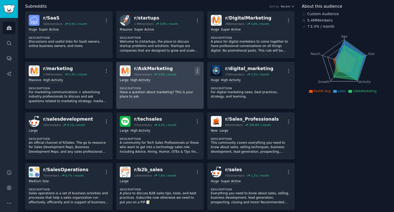
click at [195, 72] on icon "button" at bounding box center [197, 70] width 5 height 5
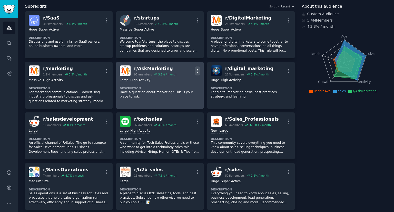
click at [197, 69] on icon "button" at bounding box center [197, 71] width 1 height 4
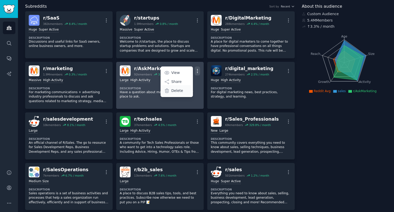
click at [178, 90] on p "Delete" at bounding box center [178, 90] width 12 height 5
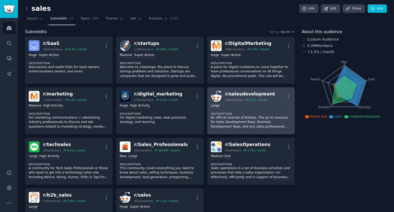
scroll to position [0, 0]
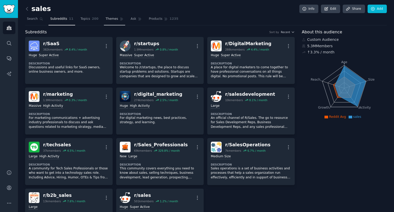
click at [120, 18] on icon at bounding box center [122, 19] width 4 height 4
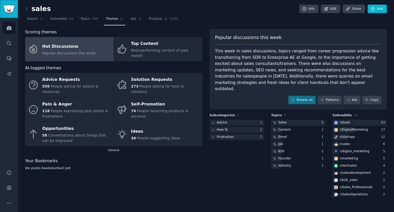
click at [8, 12] on img "Sidebar" at bounding box center [9, 9] width 12 height 9
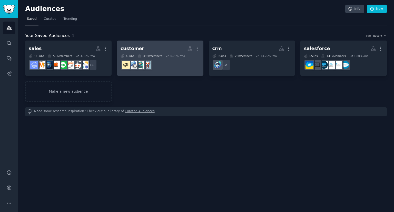
click at [164, 69] on dd at bounding box center [160, 65] width 79 height 14
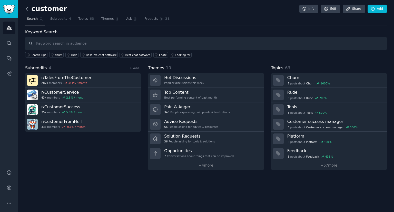
click at [28, 10] on icon at bounding box center [26, 8] width 5 height 5
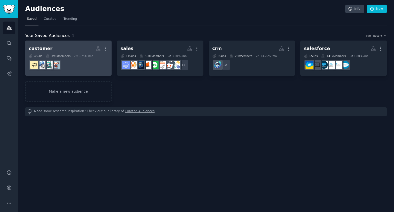
click at [64, 46] on h2 "customer More" at bounding box center [68, 48] width 79 height 9
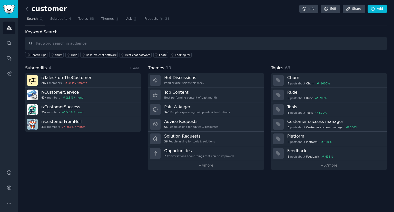
click at [37, 137] on div "Subreddits 4 + Add r/ TalesFromTheCustomer 287k members -0.1 % / month r/ Custo…" at bounding box center [83, 117] width 116 height 105
click at [27, 11] on icon at bounding box center [26, 8] width 5 height 5
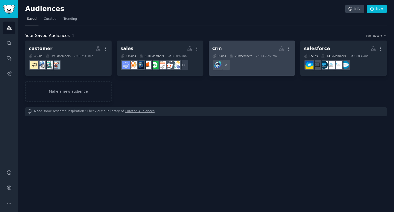
click at [252, 66] on dd "+ 2" at bounding box center [252, 65] width 79 height 14
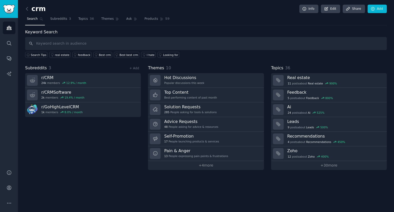
drag, startPoint x: 35, startPoint y: 80, endPoint x: 97, endPoint y: 168, distance: 107.2
click at [97, 168] on div "Subreddits 3 + Add r/ CRM 24k members 12.9 % / month r/ CRMSoftware 2k members …" at bounding box center [83, 117] width 116 height 105
drag, startPoint x: 34, startPoint y: 75, endPoint x: 29, endPoint y: 124, distance: 49.3
click at [29, 124] on div "Subreddits 3 + Add r/ CRM 24k members 12.9 % / month r/ CRMSoftware 2k members …" at bounding box center [83, 117] width 116 height 105
drag, startPoint x: 31, startPoint y: 93, endPoint x: 140, endPoint y: 146, distance: 121.4
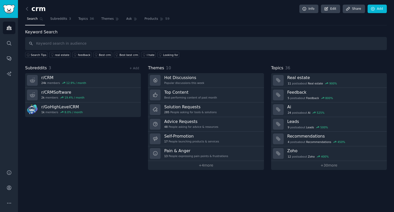
click at [140, 146] on div "Subreddits 3 + Add r/ CRM 24k members 12.9 % / month r/ CRMSoftware 2k members …" at bounding box center [83, 117] width 116 height 105
click at [28, 7] on icon at bounding box center [26, 8] width 5 height 5
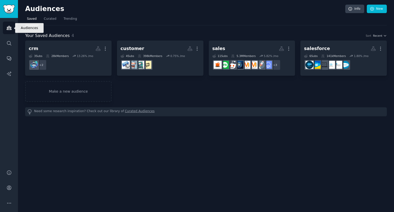
click at [12, 26] on link "Audiences" at bounding box center [9, 28] width 13 height 13
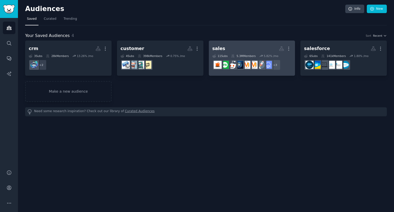
click at [218, 49] on div "sales" at bounding box center [219, 48] width 13 height 6
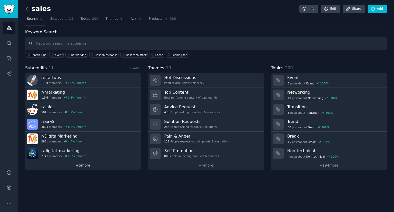
click at [87, 168] on link "+ 5 more" at bounding box center [83, 165] width 116 height 9
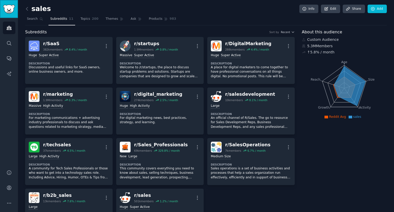
click at [11, 14] on link "Sidebar" at bounding box center [9, 9] width 18 height 18
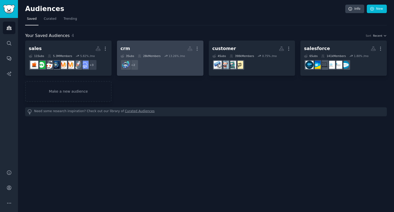
click at [145, 52] on h2 "crm More" at bounding box center [160, 48] width 79 height 9
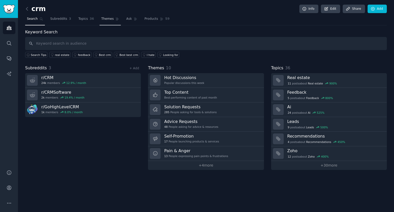
click at [101, 21] on span "Themes" at bounding box center [107, 19] width 13 height 5
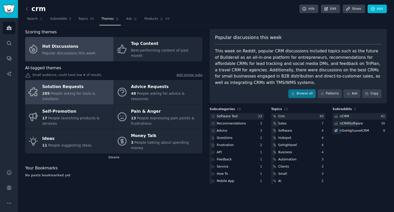
click at [78, 84] on div "Solution Requests" at bounding box center [76, 87] width 69 height 8
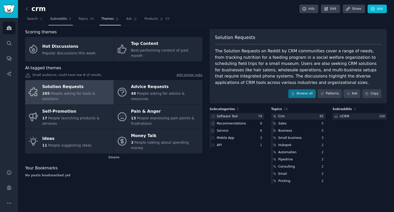
click at [51, 21] on span "Subreddits" at bounding box center [58, 19] width 17 height 5
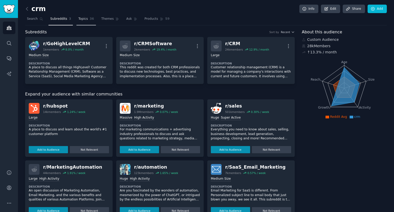
click at [78, 19] on span "Topics" at bounding box center [83, 19] width 10 height 5
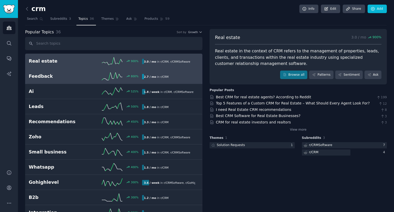
click at [94, 77] on div "800 %" at bounding box center [114, 76] width 57 height 8
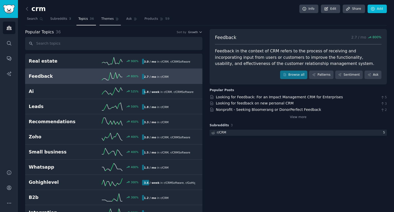
click at [108, 22] on link "Themes" at bounding box center [111, 20] width 22 height 11
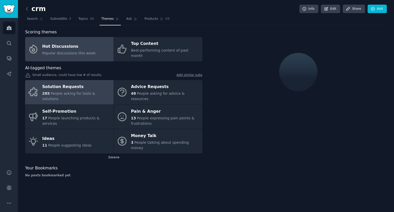
click at [75, 91] on span "People asking for tools & solutions" at bounding box center [68, 96] width 53 height 10
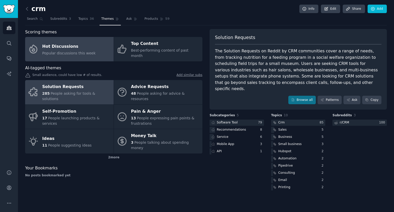
click at [66, 54] on link "Hot Discussions Popular discussions this week" at bounding box center [69, 49] width 89 height 24
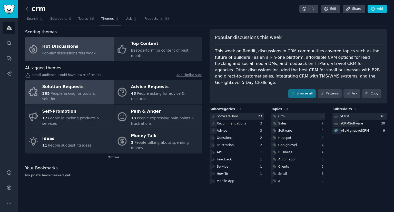
click at [94, 83] on div "Solution Requests" at bounding box center [76, 87] width 69 height 8
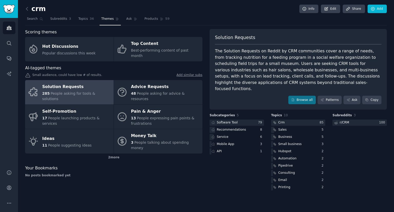
click at [289, 65] on div "The Solution Requests on Reddit by CRM communities cover a range of needs, from…" at bounding box center [298, 70] width 167 height 44
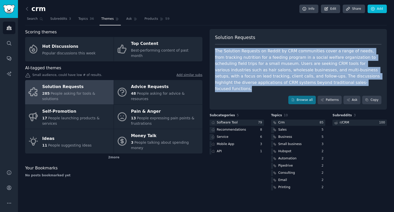
click at [289, 65] on div "The Solution Requests on Reddit by CRM communities cover a range of needs, from…" at bounding box center [298, 70] width 167 height 44
copy div "The Solution Requests on Reddit by CRM communities cover a range of needs, from…"
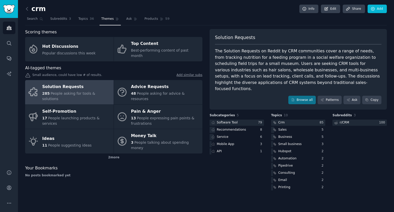
click at [179, 191] on div "crm Info Edit Share Add Search Subreddits 3 Topics 36 Themes Ask Products 59 Sc…" at bounding box center [206, 106] width 376 height 212
click at [127, 15] on link "Ask" at bounding box center [132, 20] width 15 height 11
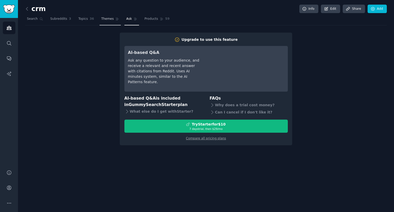
click at [103, 17] on span "Themes" at bounding box center [107, 19] width 13 height 5
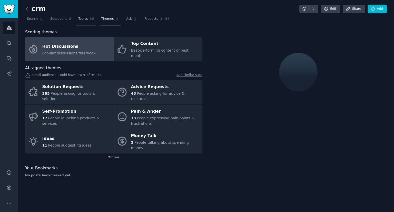
click at [79, 23] on link "Topics 36" at bounding box center [86, 20] width 19 height 11
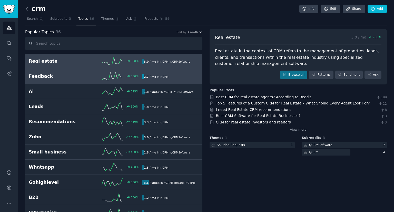
click at [73, 82] on link "Feedback 800 % 2.7 / mo in r/ CRM" at bounding box center [113, 76] width 177 height 15
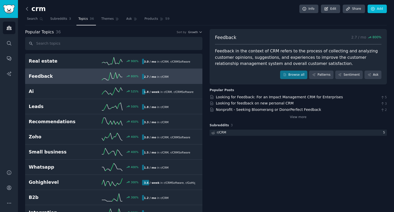
click at [27, 10] on icon at bounding box center [26, 8] width 5 height 5
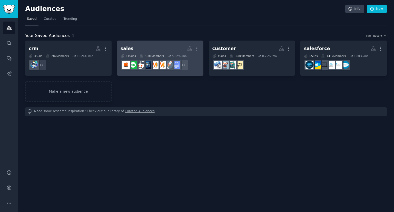
click at [152, 48] on h2 "sales More" at bounding box center [160, 48] width 79 height 9
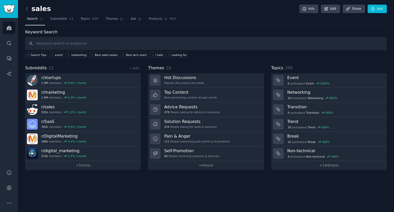
click at [392, 14] on div "sales Info Edit Share Add Search Subreddits 11 Topics 200 Themes Ask Products 9…" at bounding box center [206, 106] width 376 height 212
click at [92, 165] on link "+ 5 more" at bounding box center [83, 165] width 116 height 9
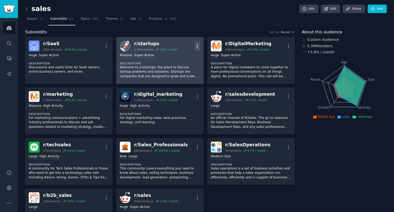
click at [195, 42] on button "More" at bounding box center [197, 46] width 5 height 9
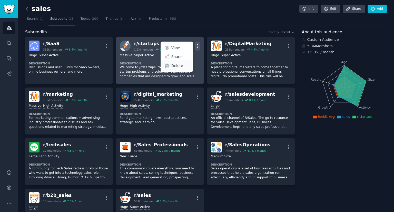
click at [173, 67] on p "Delete" at bounding box center [178, 65] width 12 height 5
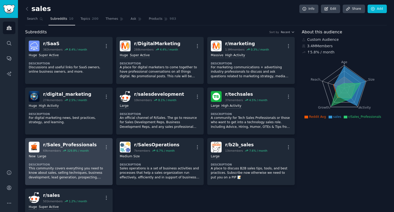
scroll to position [26, 0]
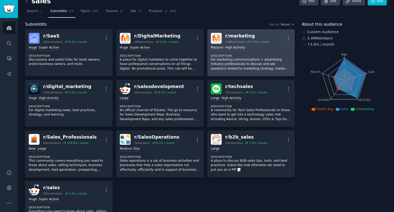
scroll to position [0, 0]
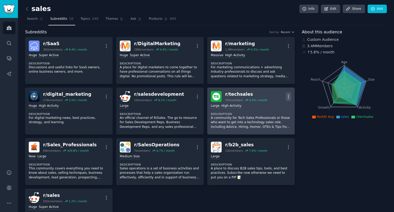
click at [290, 96] on icon "button" at bounding box center [288, 96] width 5 height 5
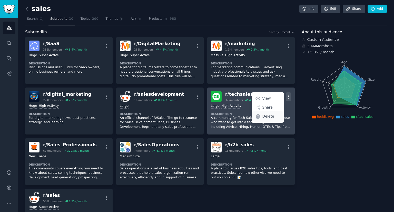
click at [268, 116] on p "Delete" at bounding box center [269, 116] width 12 height 5
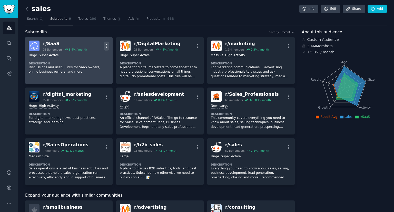
click at [105, 45] on icon "button" at bounding box center [106, 45] width 5 height 5
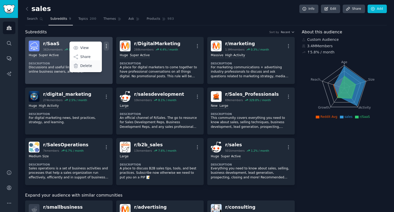
click at [79, 66] on div "Delete" at bounding box center [85, 65] width 31 height 11
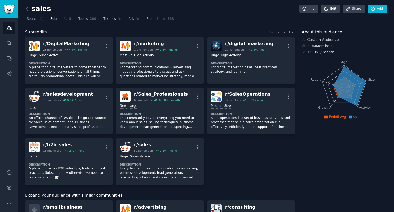
click at [108, 24] on link "Themes" at bounding box center [113, 20] width 22 height 11
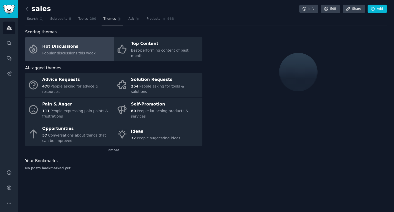
click at [70, 46] on div "Hot Discussions" at bounding box center [68, 46] width 53 height 8
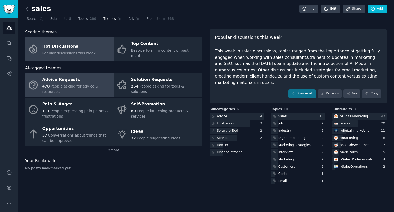
click at [62, 84] on span "People asking for advice & resources" at bounding box center [70, 89] width 56 height 10
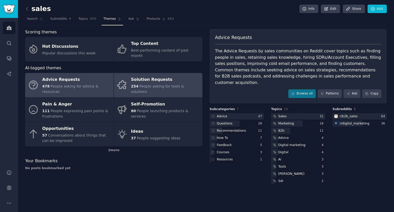
click at [137, 76] on div "Solution Requests" at bounding box center [165, 80] width 69 height 8
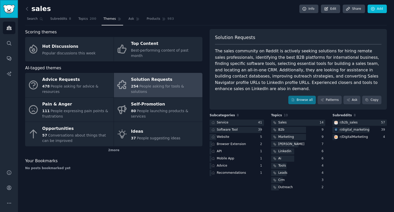
click at [12, 5] on img "Sidebar" at bounding box center [9, 9] width 12 height 9
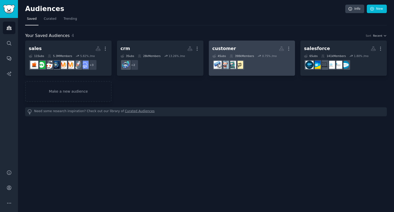
click at [259, 49] on h2 "customer More" at bounding box center [252, 48] width 79 height 9
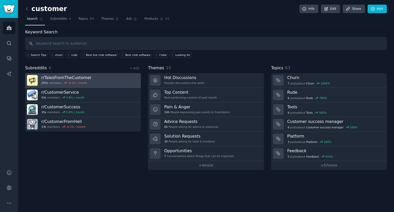
click at [123, 80] on link "r/ TalesFromTheCustomer 287k members -0.1 % / month" at bounding box center [83, 80] width 116 height 15
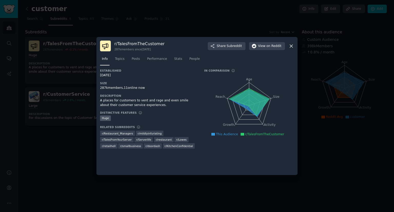
click at [293, 47] on icon at bounding box center [291, 46] width 3 height 3
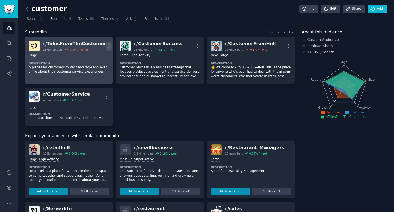
click at [106, 44] on icon "button" at bounding box center [108, 45] width 5 height 5
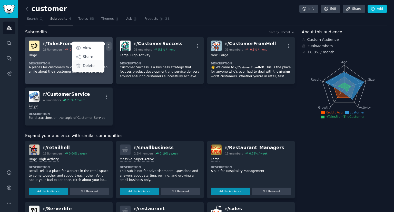
click at [95, 66] on div "Delete" at bounding box center [88, 65] width 31 height 11
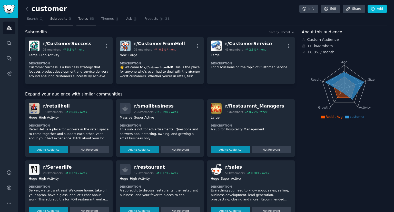
click at [90, 19] on span "63" at bounding box center [92, 19] width 4 height 5
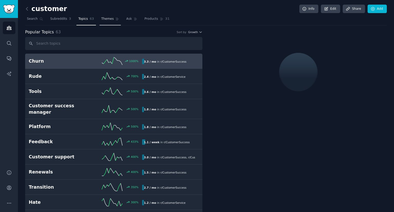
click at [100, 21] on link "Themes" at bounding box center [111, 20] width 22 height 11
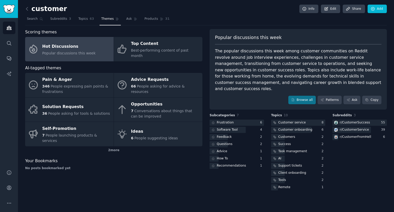
click at [154, 172] on div "Scoring themes Hot Discussions Popular discussions this week Top Content Best-p…" at bounding box center [113, 110] width 177 height 163
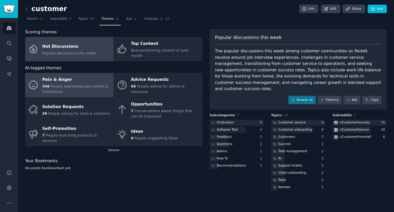
click at [62, 85] on div "346 People expressing pain points & frustrations" at bounding box center [76, 89] width 69 height 11
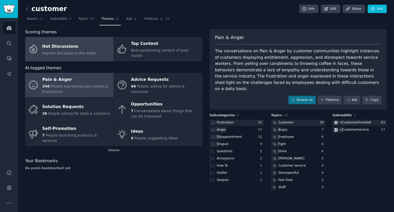
click at [93, 52] on link "Hot Discussions Popular discussions this week" at bounding box center [69, 49] width 89 height 24
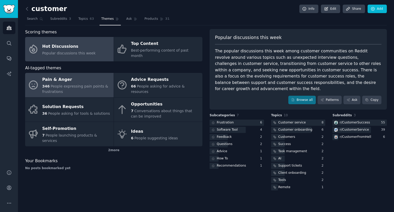
click at [81, 73] on link "Pain & Anger 346 People expressing pain points & frustrations" at bounding box center [69, 85] width 89 height 24
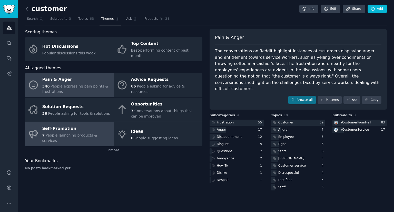
click at [70, 125] on div "Self-Promotion" at bounding box center [76, 129] width 69 height 8
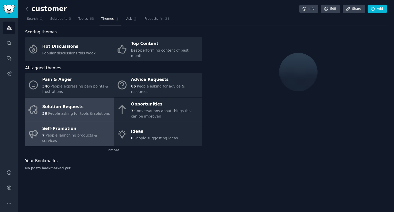
click at [66, 103] on div "Solution Requests" at bounding box center [76, 107] width 68 height 8
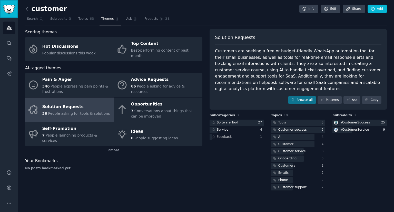
click at [11, 6] on img "Sidebar" at bounding box center [9, 9] width 12 height 9
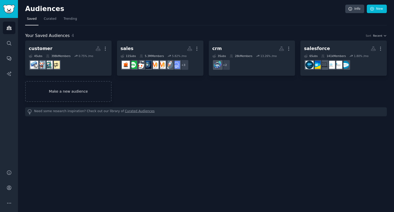
click at [81, 97] on link "Make a new audience" at bounding box center [68, 91] width 87 height 21
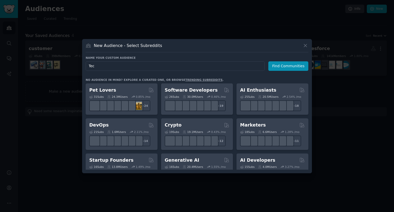
type input "Tech"
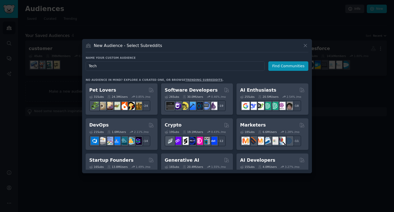
click button "Find Communities" at bounding box center [289, 66] width 40 height 10
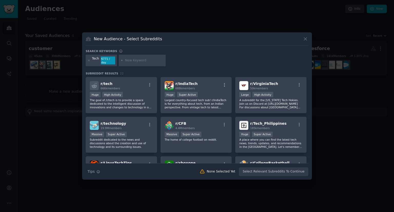
click at [133, 62] on input "text" at bounding box center [144, 60] width 39 height 5
type input "a"
type input "sales"
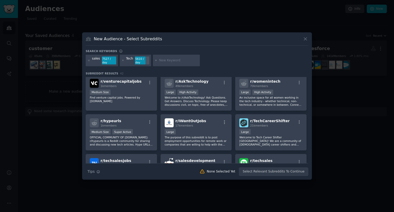
scroll to position [411, 0]
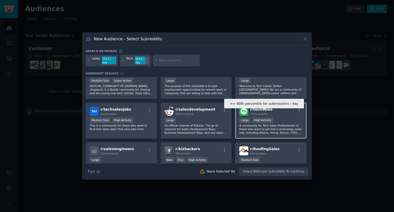
click at [258, 118] on div "High Activity" at bounding box center [263, 120] width 21 height 5
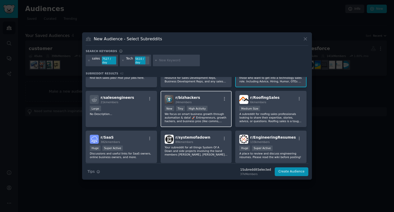
scroll to position [477, 0]
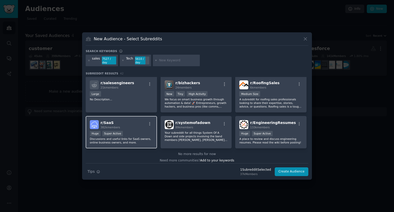
click at [138, 131] on div ">= 95th percentile for submissions / day Huge Super Active" at bounding box center [121, 134] width 63 height 6
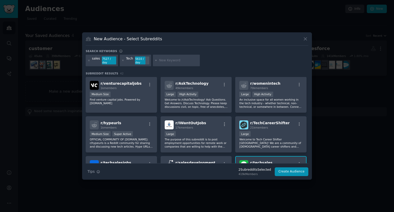
scroll to position [297, 0]
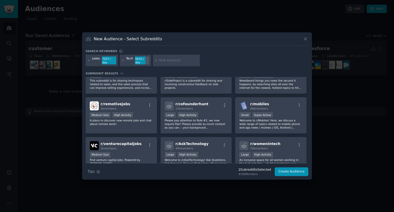
click at [171, 58] on input "text" at bounding box center [178, 60] width 39 height 5
type input "marketing automation"
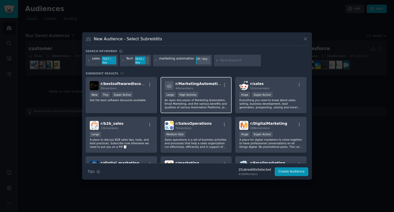
click at [210, 92] on div "Large High Activity" at bounding box center [196, 95] width 63 height 6
click at [222, 62] on input "text" at bounding box center [239, 60] width 39 height 5
type input "ai agent"
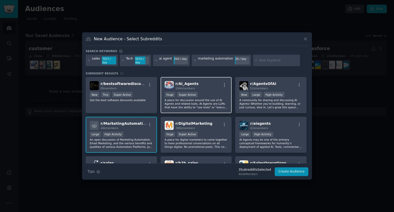
click at [215, 87] on div "r/ AI_Agents 194k members" at bounding box center [196, 85] width 63 height 9
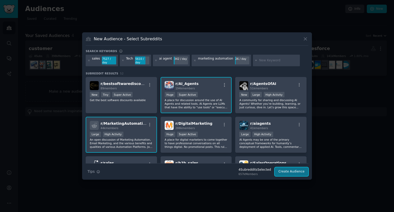
click at [294, 171] on button "Create Audience" at bounding box center [292, 171] width 34 height 9
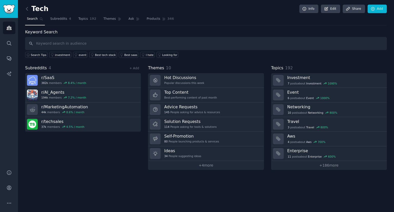
click at [100, 156] on div "Subreddits 4 + Add r/ SaaS 382k members 8.4 % / month r/ AI_Agents 194k members…" at bounding box center [83, 117] width 116 height 105
click at [104, 19] on span "Themes" at bounding box center [109, 19] width 13 height 5
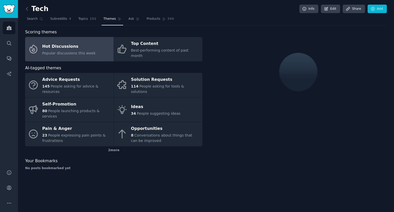
click at [68, 51] on span "Popular discussions this week" at bounding box center [68, 53] width 53 height 4
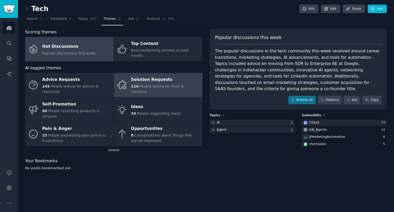
click at [155, 84] on span "People asking for tools & solutions" at bounding box center [157, 89] width 53 height 10
